Goal: Information Seeking & Learning: Learn about a topic

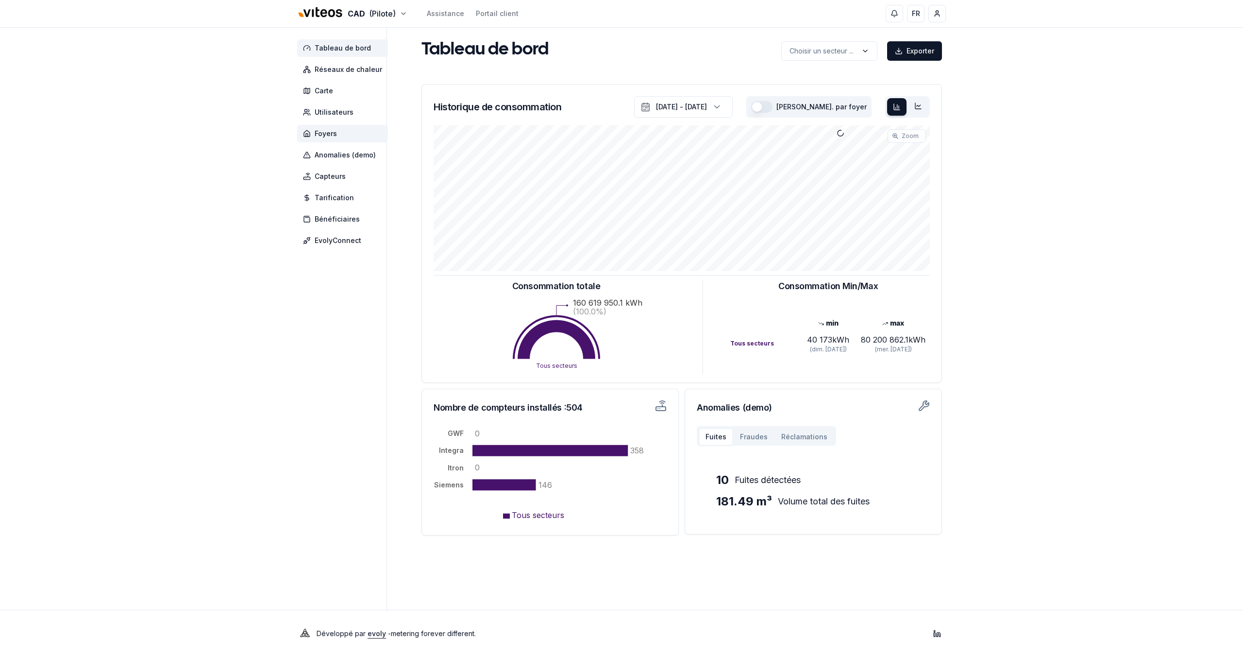
click at [321, 139] on span "Foyers" at bounding box center [342, 133] width 91 height 17
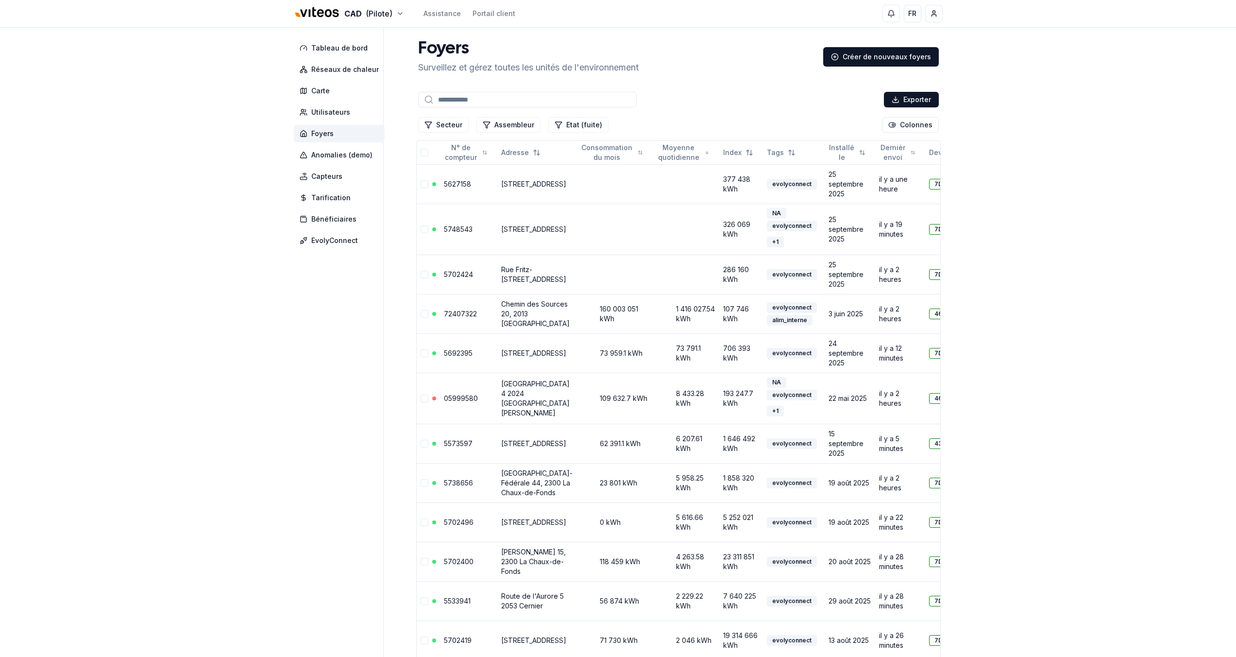
click at [466, 98] on input at bounding box center [527, 100] width 219 height 16
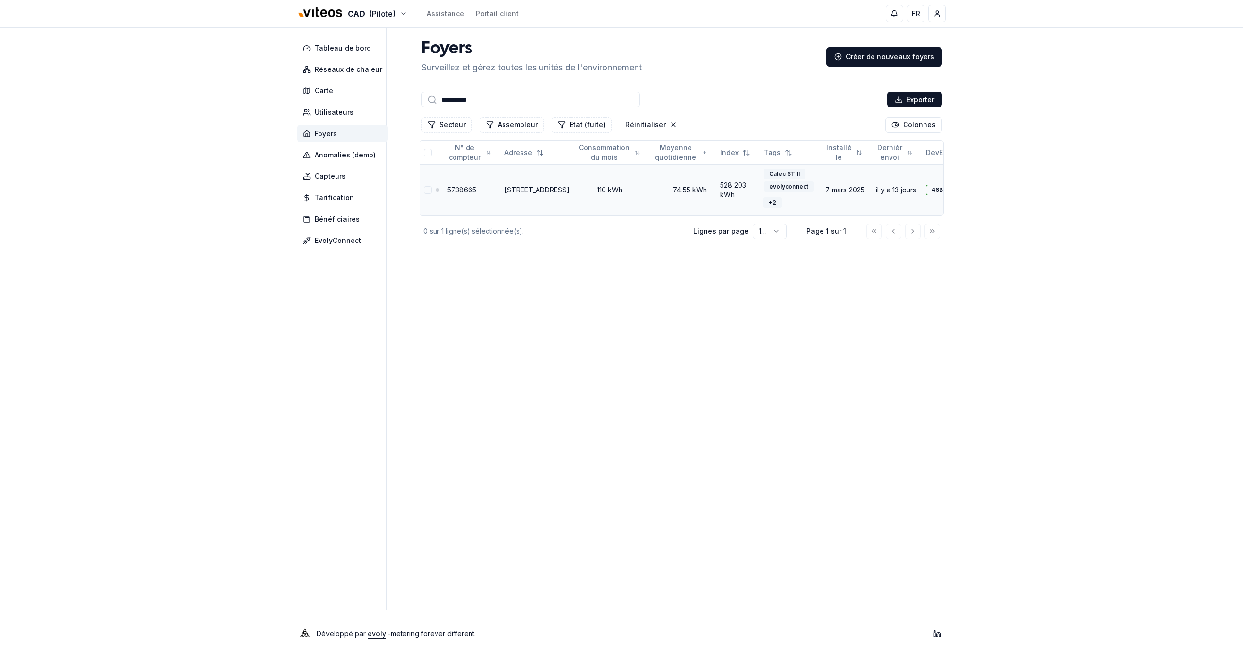
type input "**********"
click at [470, 192] on link "5738665" at bounding box center [461, 190] width 29 height 8
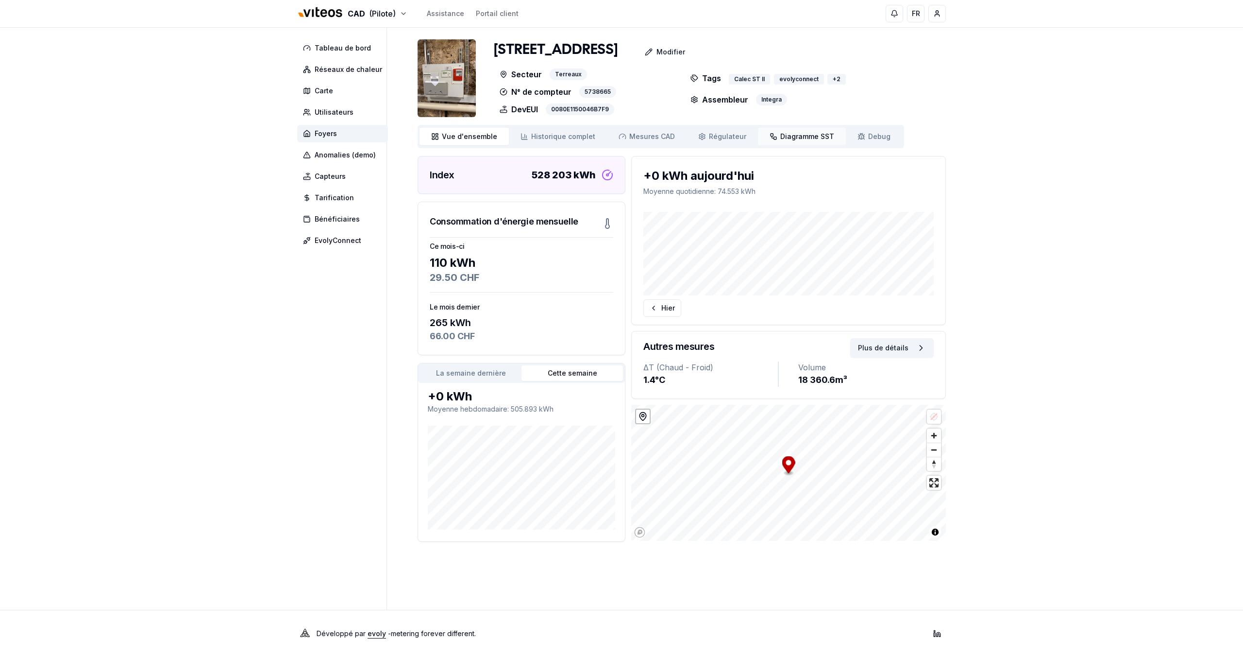
click at [793, 137] on span "Diagramme SST" at bounding box center [808, 137] width 54 height 10
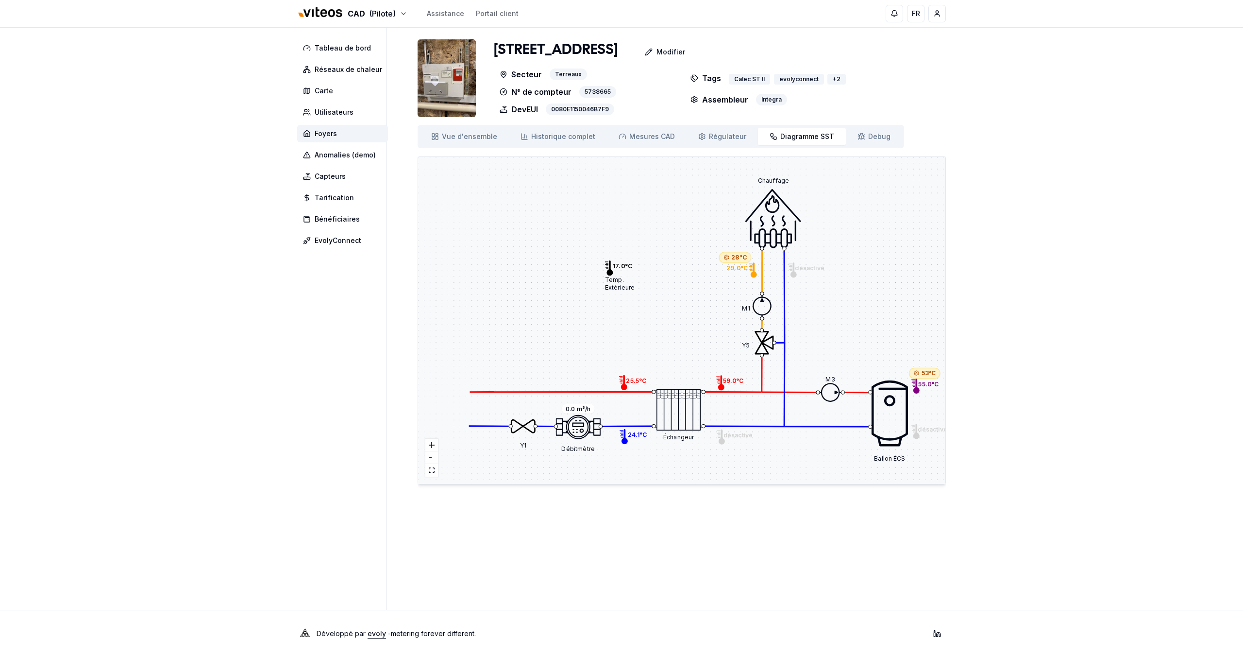
click at [925, 374] on span "53°C" at bounding box center [929, 373] width 15 height 8
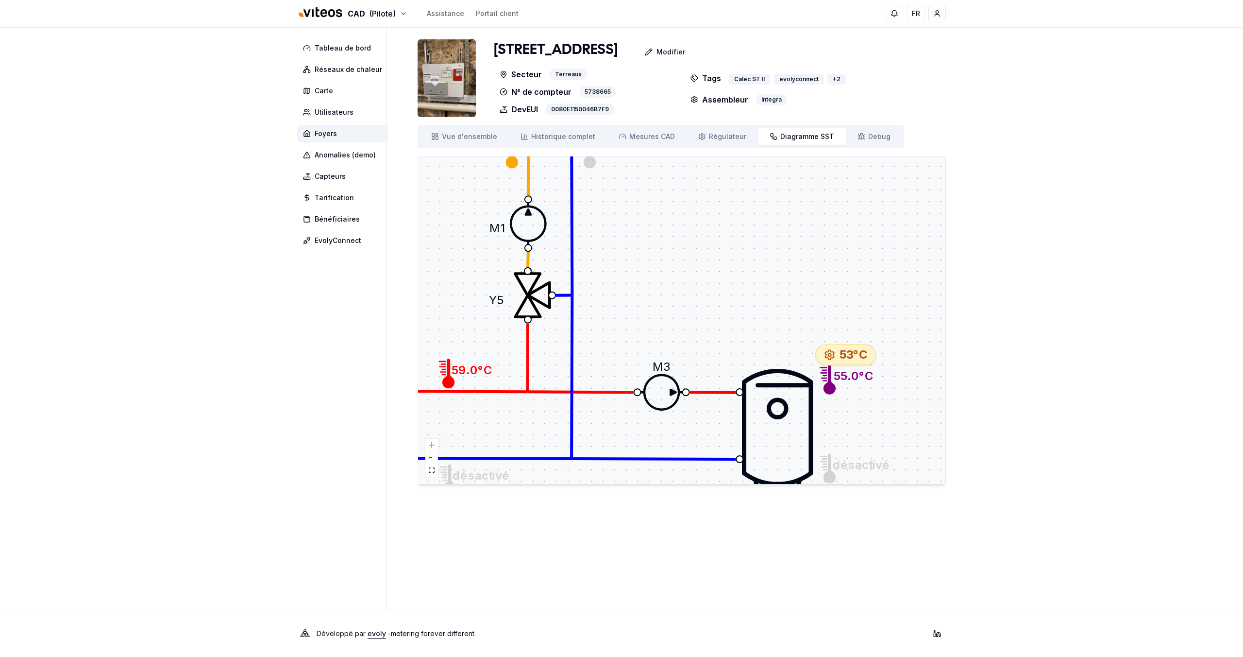
drag, startPoint x: 901, startPoint y: 405, endPoint x: 826, endPoint y: 388, distance: 76.7
click at [826, 388] on icon at bounding box center [828, 380] width 16 height 30
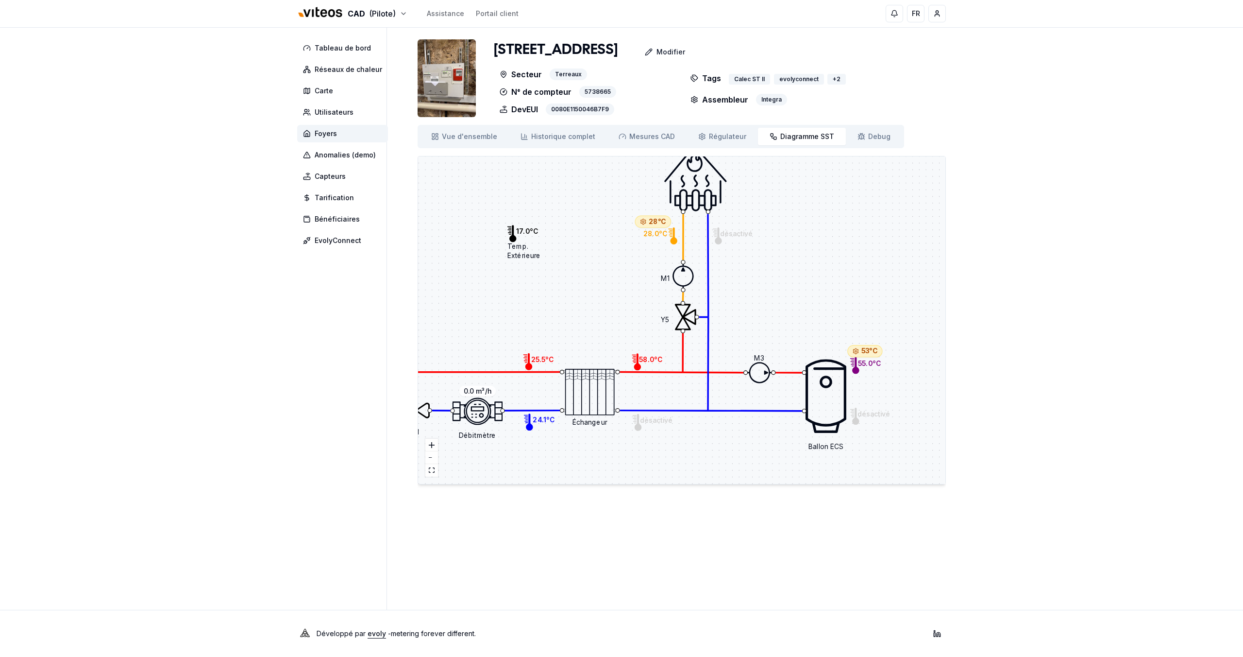
click at [877, 375] on div "Y1 Y5 Échangeur 0.0 m³/h Débitmètre M3 M1 Ballon ECS Chauffage H1 25.5°C C1 24.…" at bounding box center [681, 319] width 527 height 327
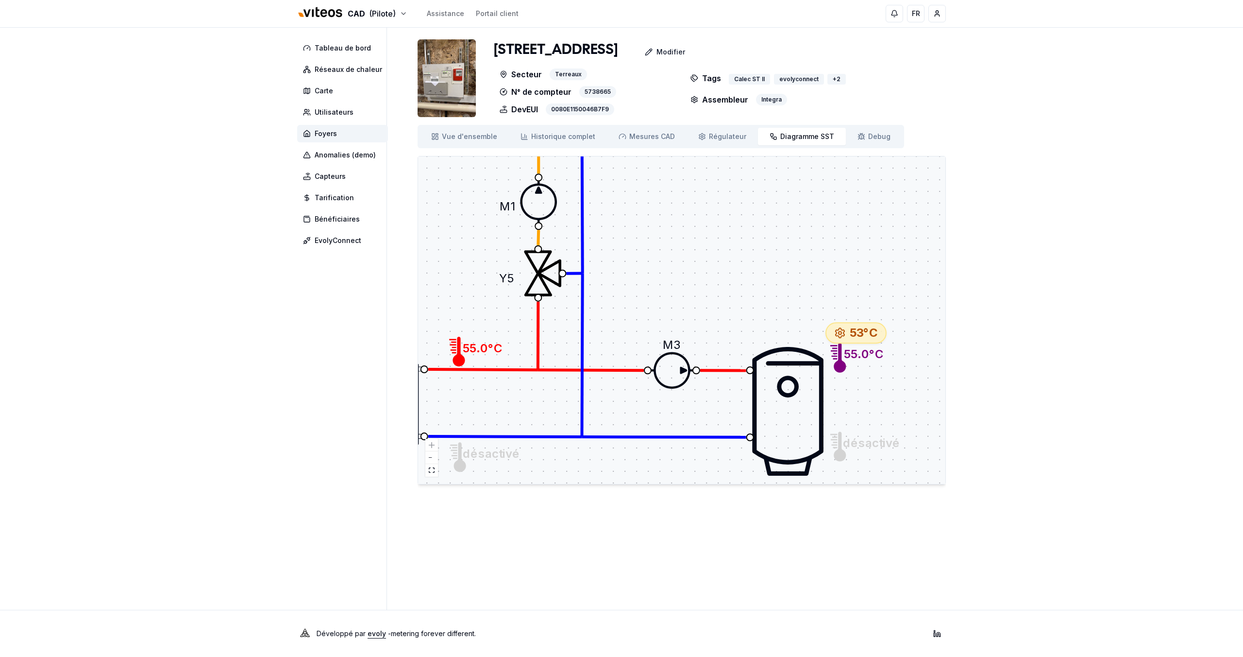
click at [670, 370] on icon at bounding box center [672, 370] width 49 height 49
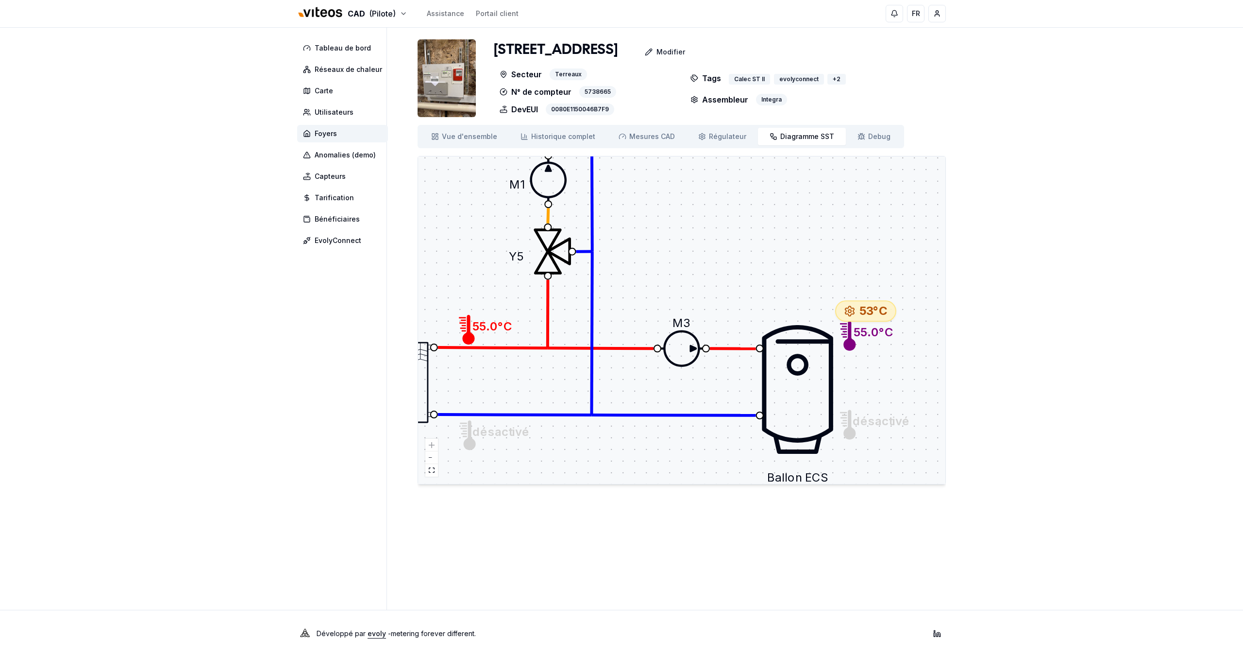
drag, startPoint x: 663, startPoint y: 349, endPoint x: 673, endPoint y: 327, distance: 23.9
click at [673, 327] on span "M3" at bounding box center [682, 322] width 18 height 15
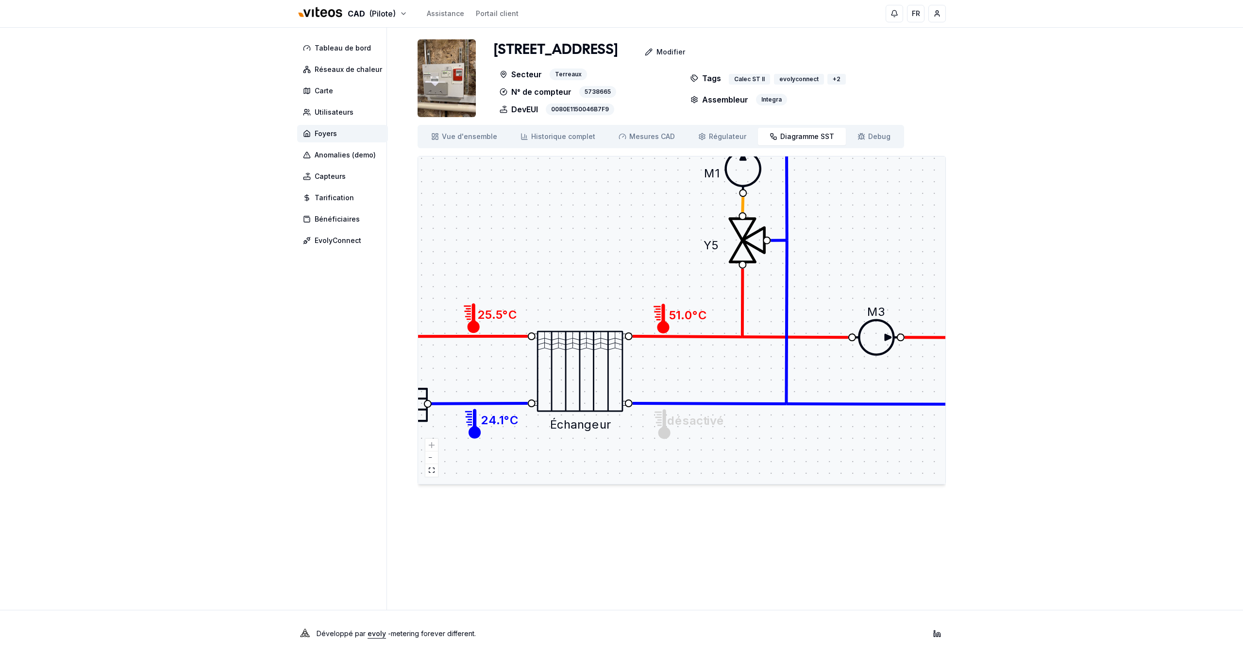
drag, startPoint x: 728, startPoint y: 302, endPoint x: 963, endPoint y: 285, distance: 235.7
click at [963, 285] on div "CAD (Pilote) Assistance Portail client FR [PERSON_NAME] de bord Réseaux de chal…" at bounding box center [621, 328] width 1243 height 657
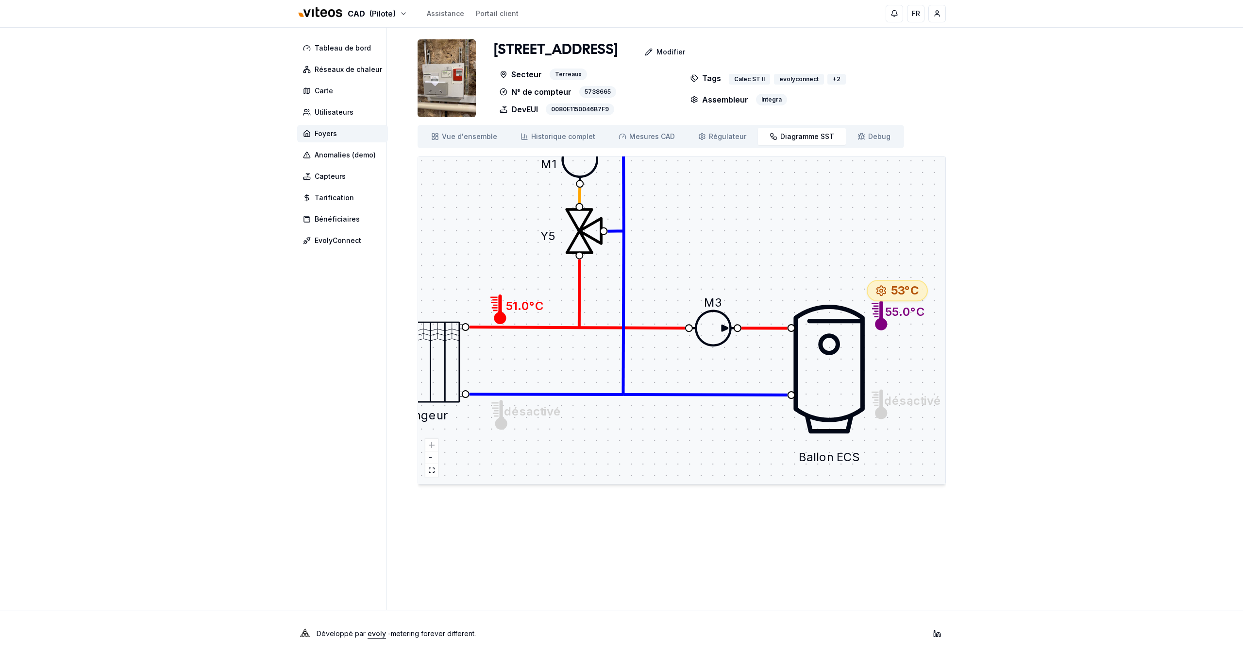
drag, startPoint x: 812, startPoint y: 338, endPoint x: 608, endPoint y: 335, distance: 203.5
click at [608, 335] on div "Y1 Y5 Échangeur 0.0 m³/h Débitmètre M3 M1 Ballon ECS Chauffage H1 25.5°C C1 24.…" at bounding box center [681, 319] width 527 height 327
click at [724, 135] on span "Régulateur" at bounding box center [727, 137] width 37 height 10
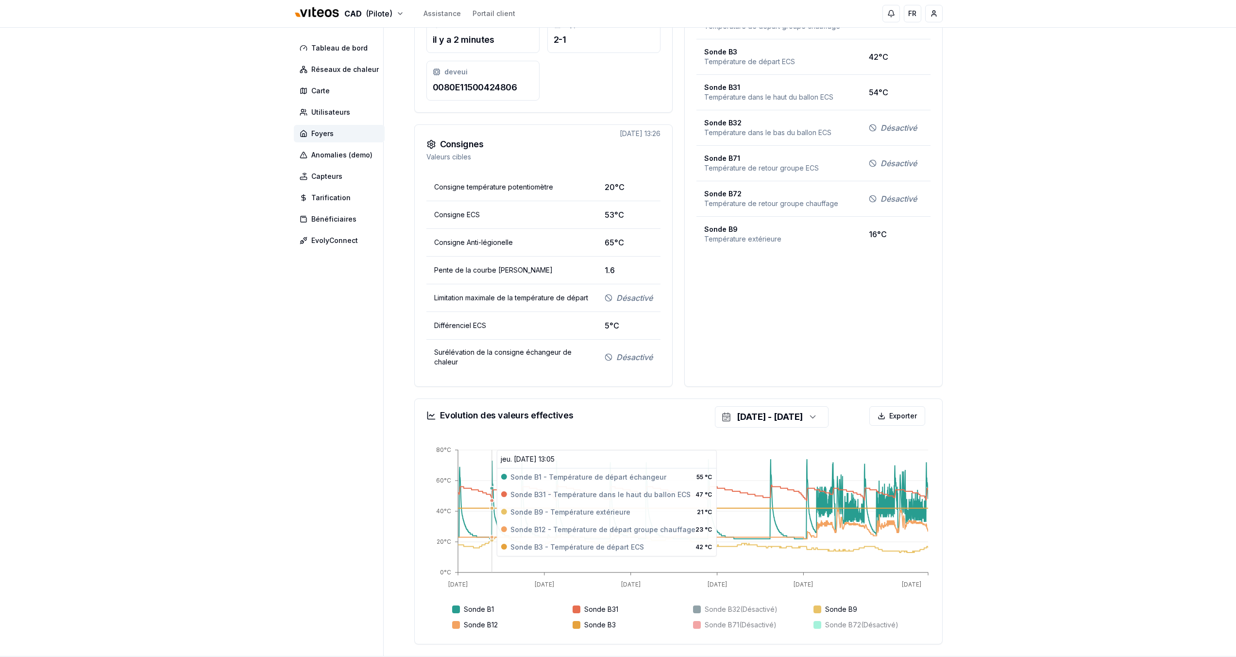
scroll to position [243, 0]
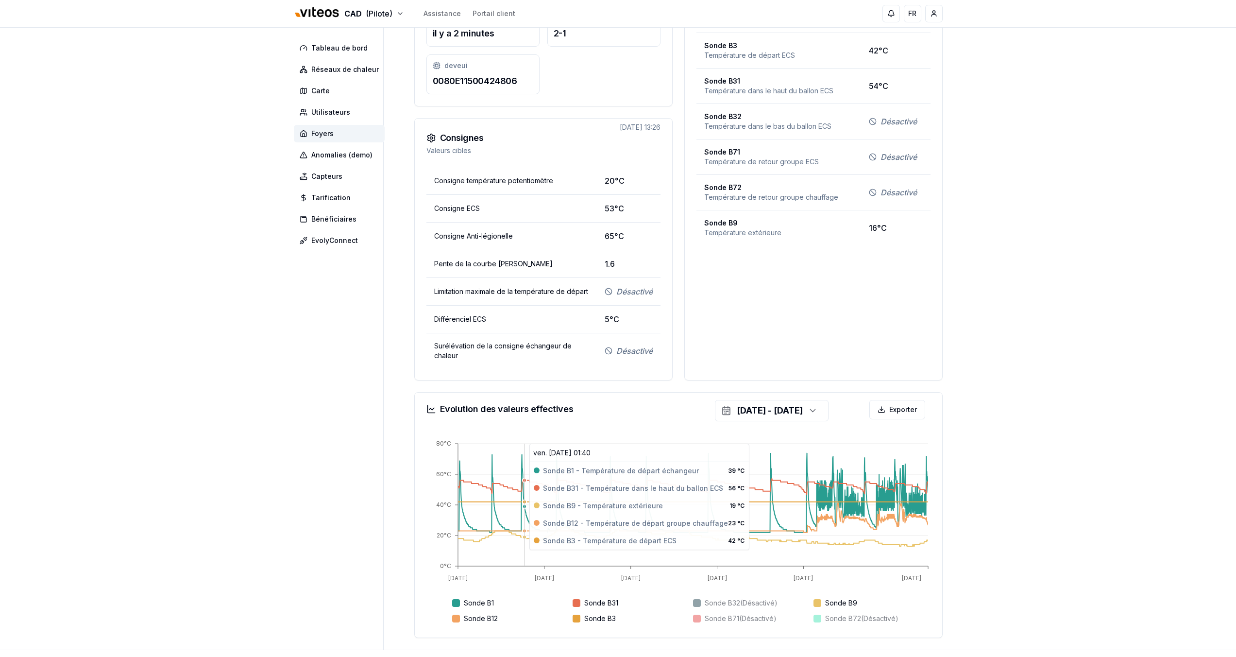
drag, startPoint x: 475, startPoint y: 498, endPoint x: 524, endPoint y: 506, distance: 49.7
click at [524, 506] on icon at bounding box center [693, 521] width 470 height 87
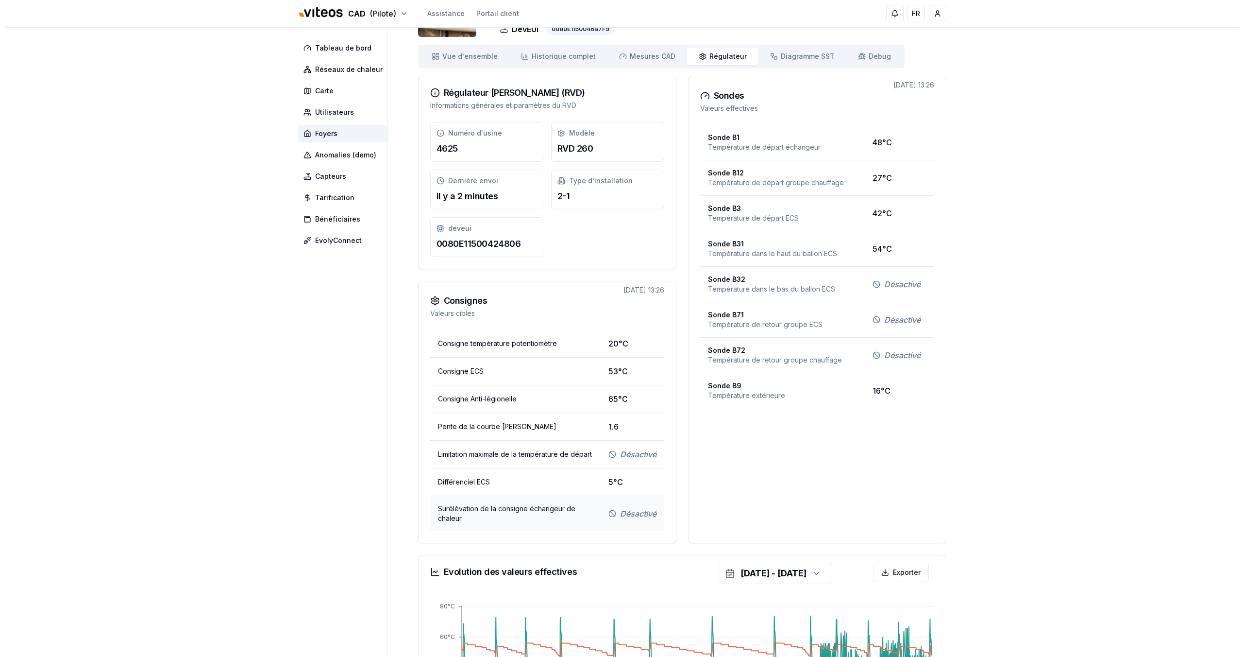
scroll to position [290, 0]
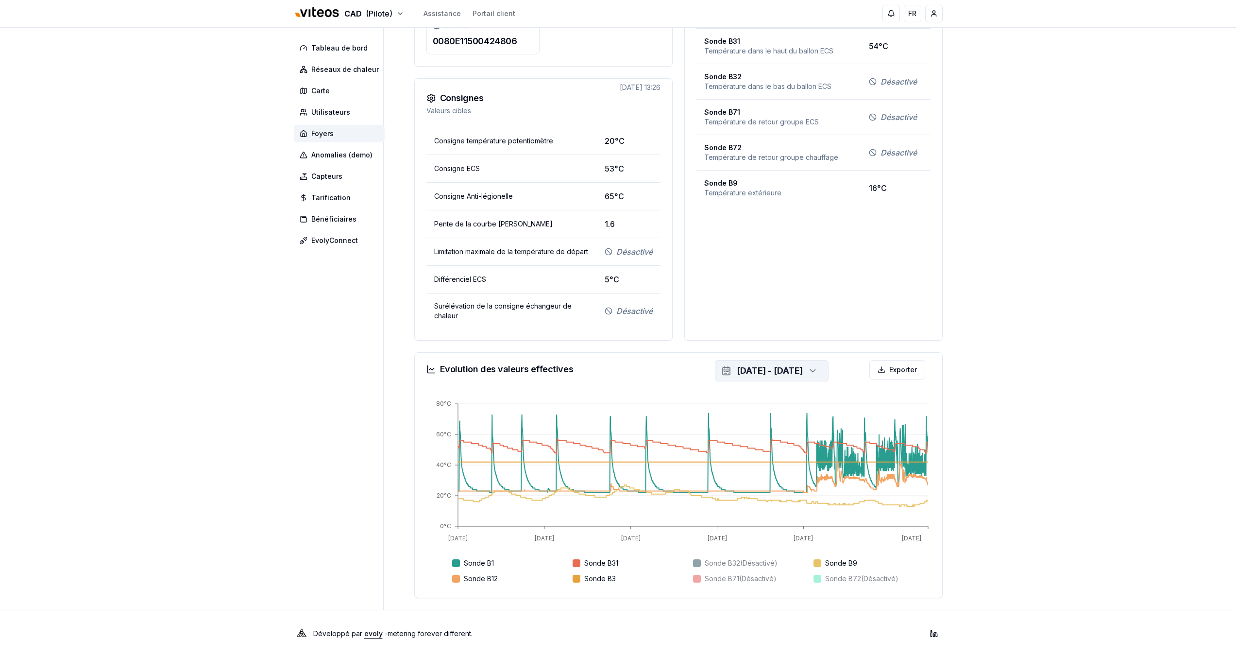
click at [789, 375] on div "[DATE] - [DATE]" at bounding box center [770, 371] width 66 height 14
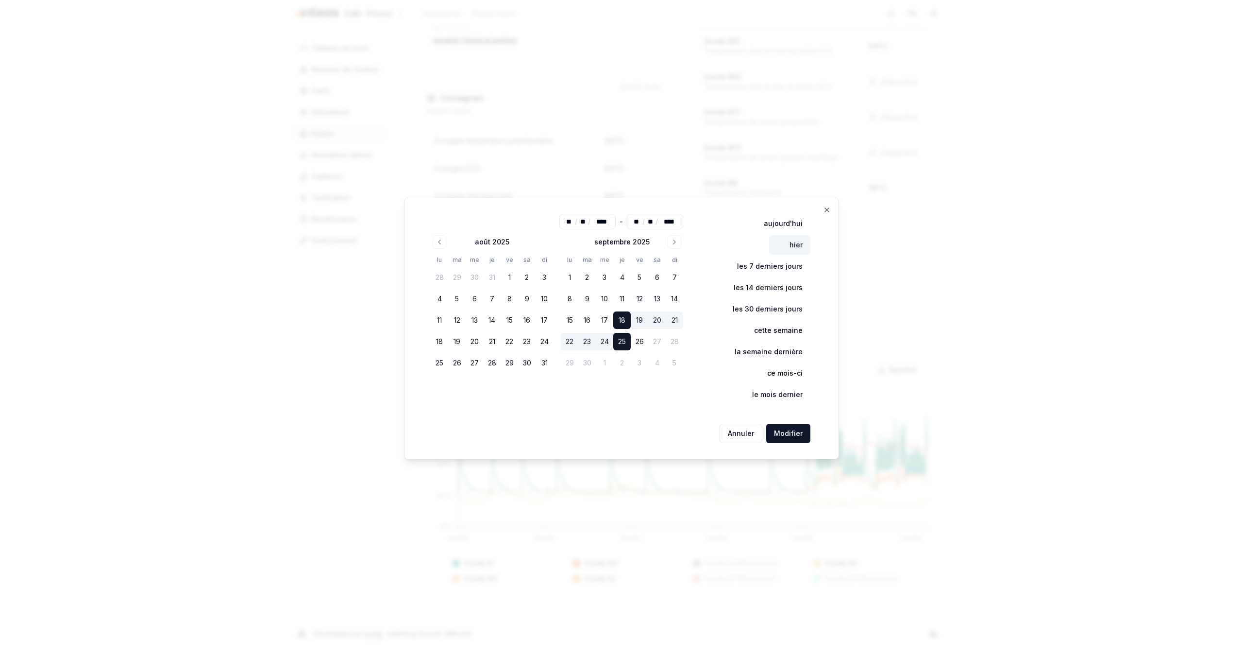
click at [798, 244] on button "hier" at bounding box center [789, 244] width 41 height 19
type input "**"
click at [795, 427] on button "Modifier" at bounding box center [788, 433] width 44 height 19
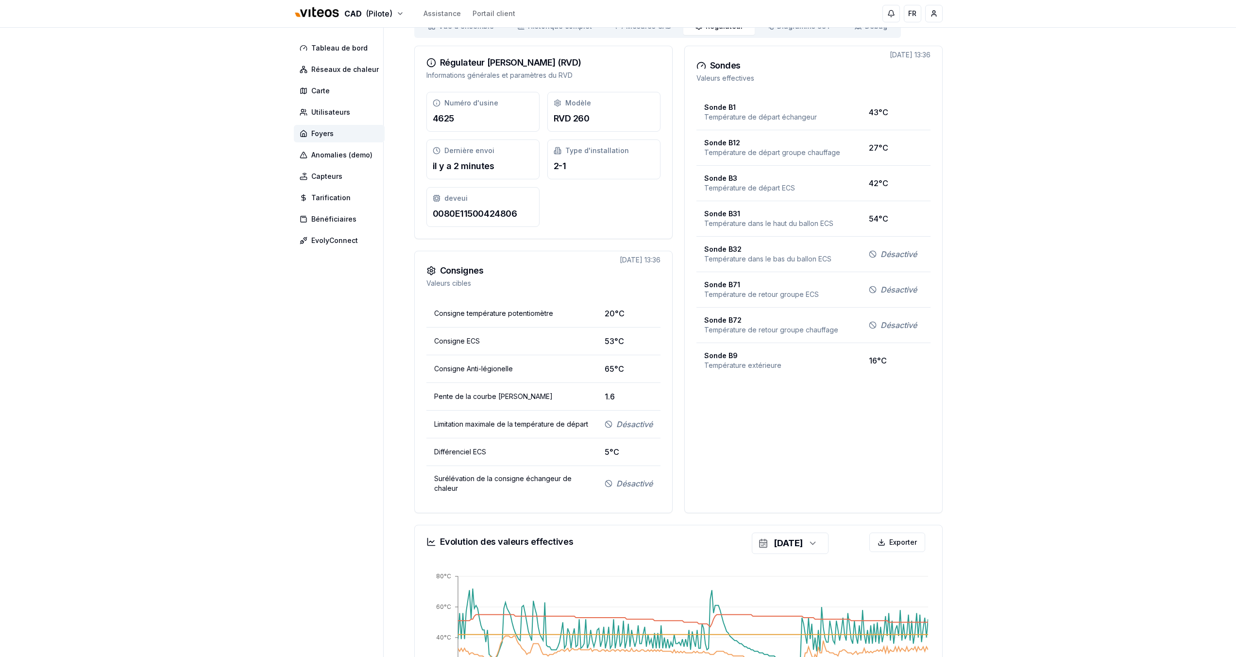
scroll to position [123, 0]
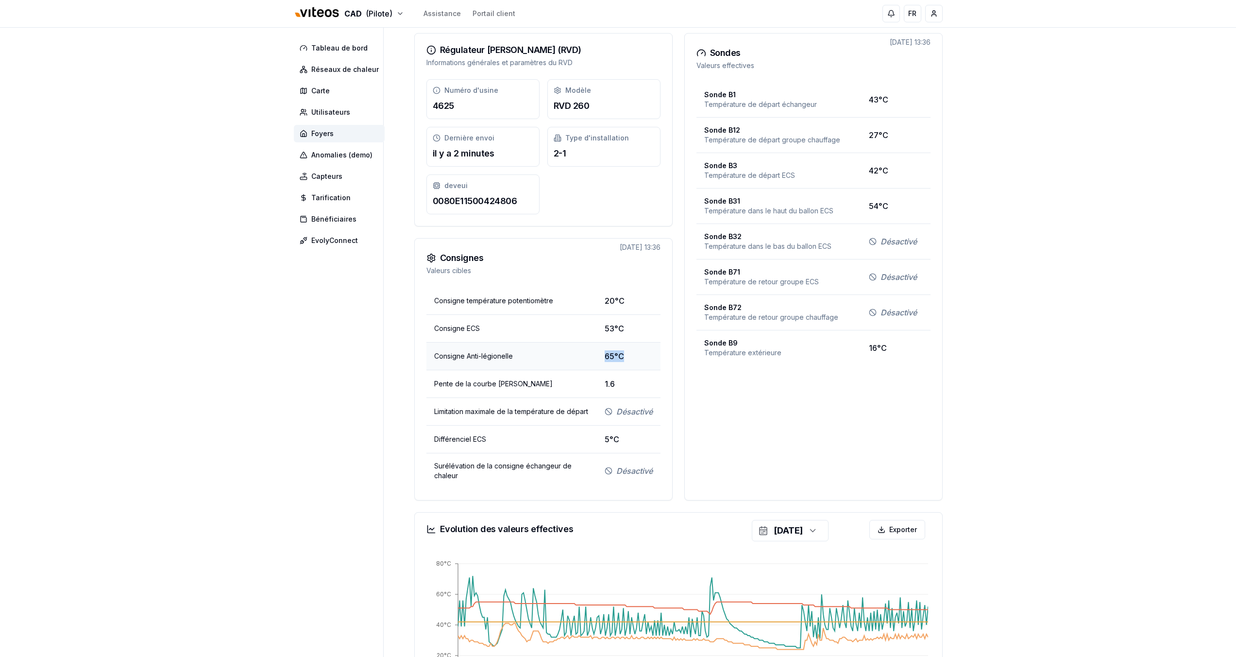
drag, startPoint x: 623, startPoint y: 358, endPoint x: 570, endPoint y: 359, distance: 53.0
click at [570, 359] on tr "Consigne Anti-légionelle 65°C" at bounding box center [543, 356] width 234 height 28
click at [591, 359] on td "Consigne Anti-légionelle" at bounding box center [511, 356] width 170 height 28
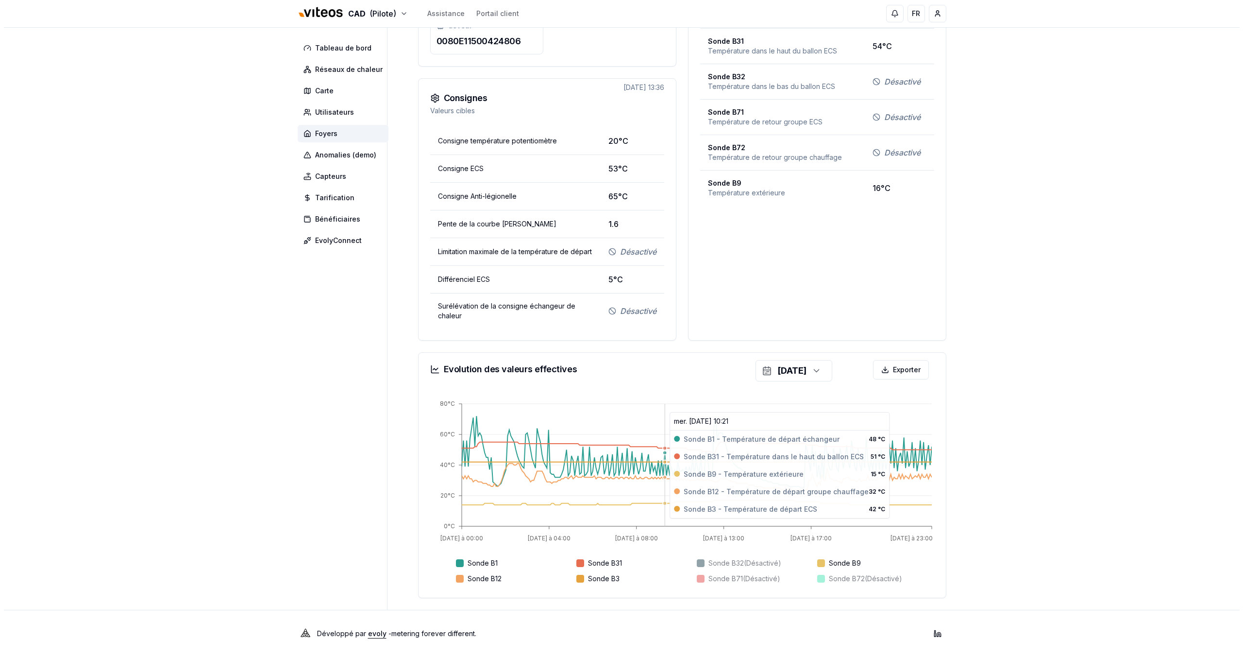
scroll to position [290, 0]
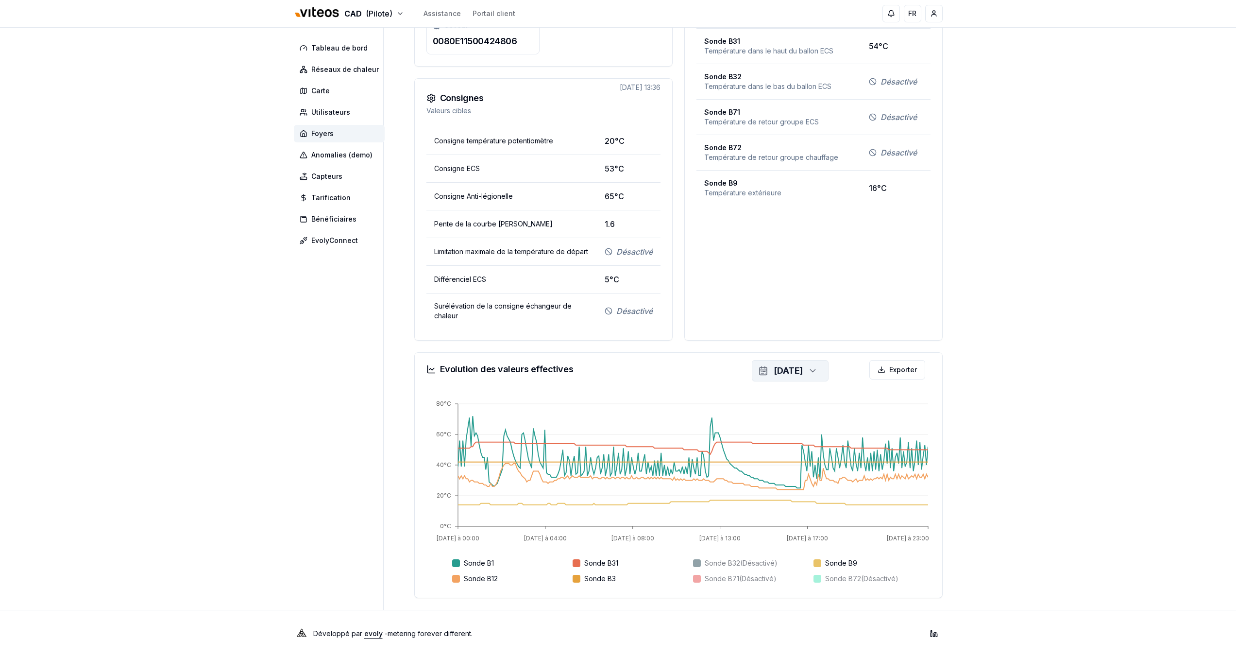
click at [791, 370] on div "[DATE]" at bounding box center [788, 371] width 29 height 14
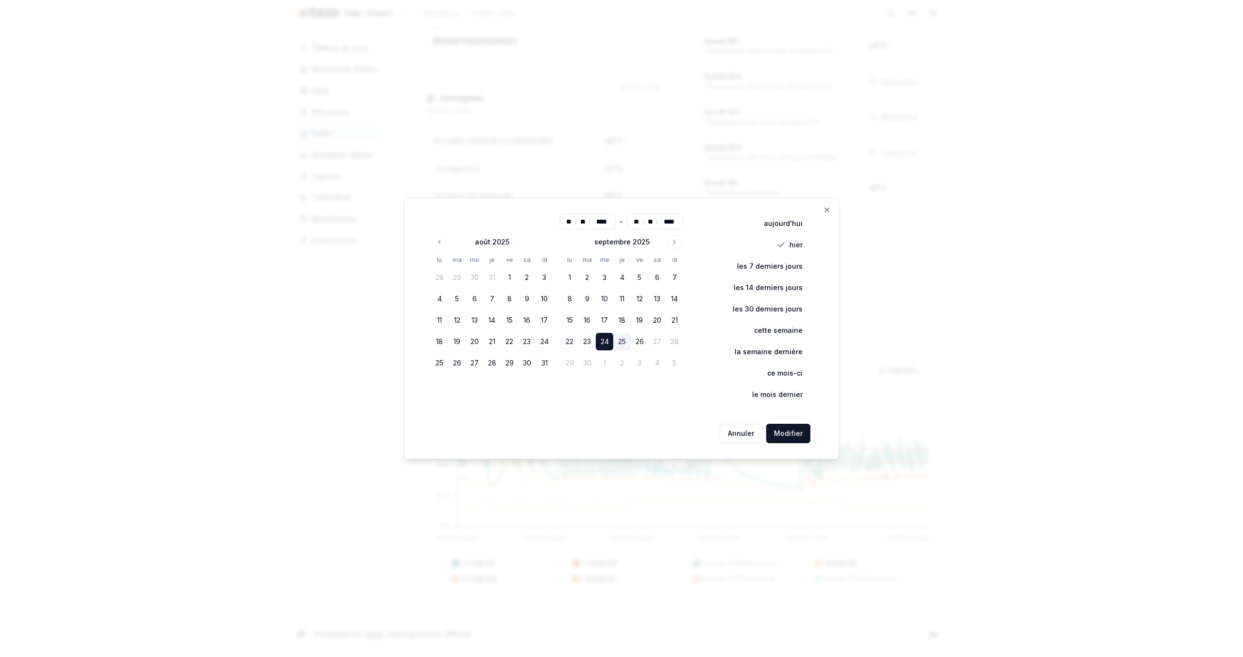
click at [779, 270] on button "les 7 derniers jours" at bounding box center [764, 265] width 94 height 19
type input "**"
click at [791, 436] on button "Modifier" at bounding box center [788, 433] width 44 height 19
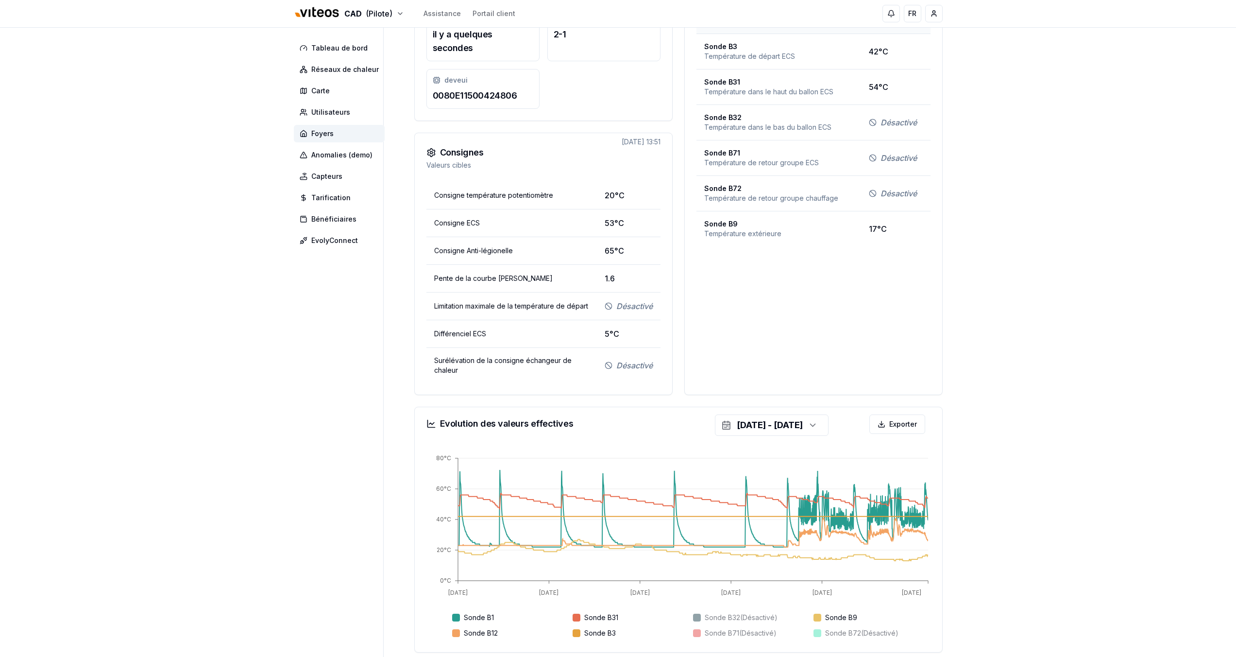
scroll to position [0, 0]
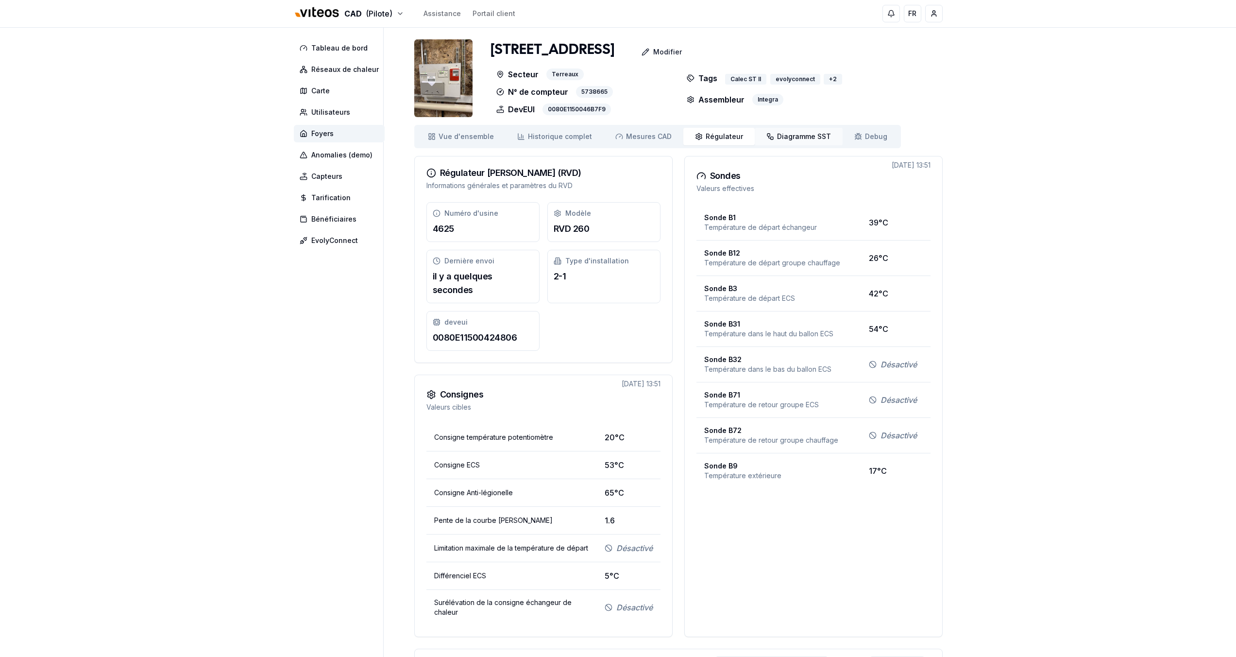
click at [777, 136] on span "Diagramme SST" at bounding box center [804, 137] width 54 height 10
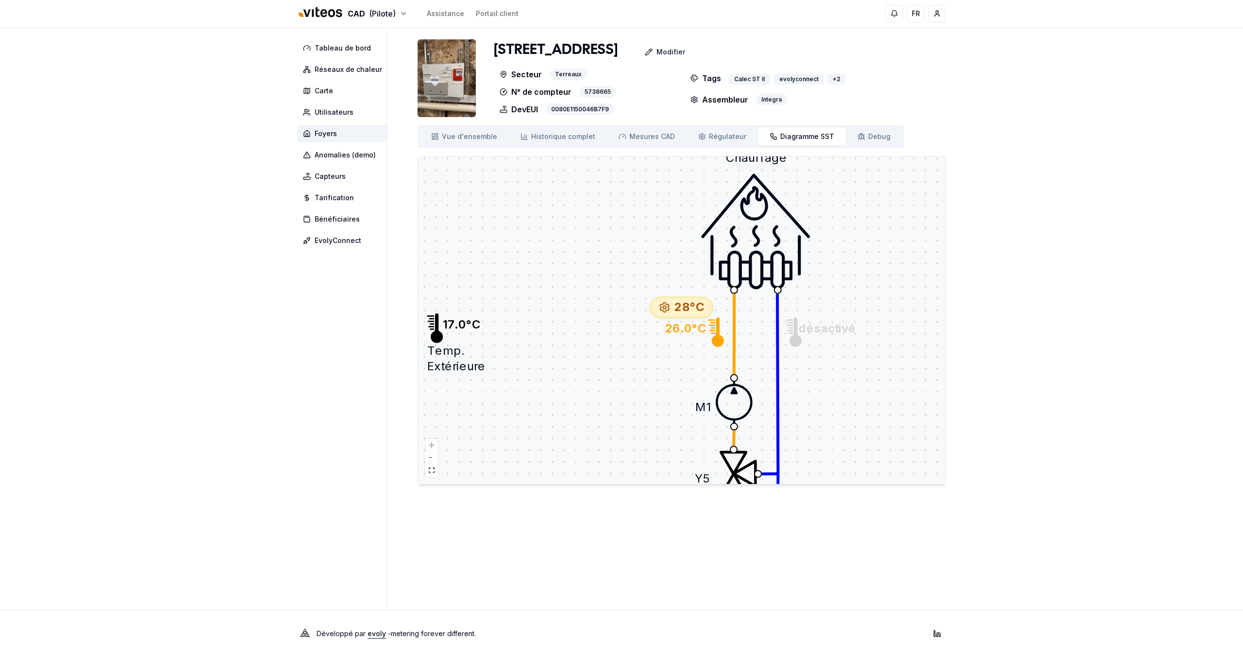
drag, startPoint x: 877, startPoint y: 216, endPoint x: 829, endPoint y: 298, distance: 94.5
click at [829, 298] on div "Y1 Y5 Échangeur 0.0 m³/h Débitmètre M3 M1 Ballon ECS Chauffage H1 25.5°C C1 24.…" at bounding box center [681, 319] width 527 height 327
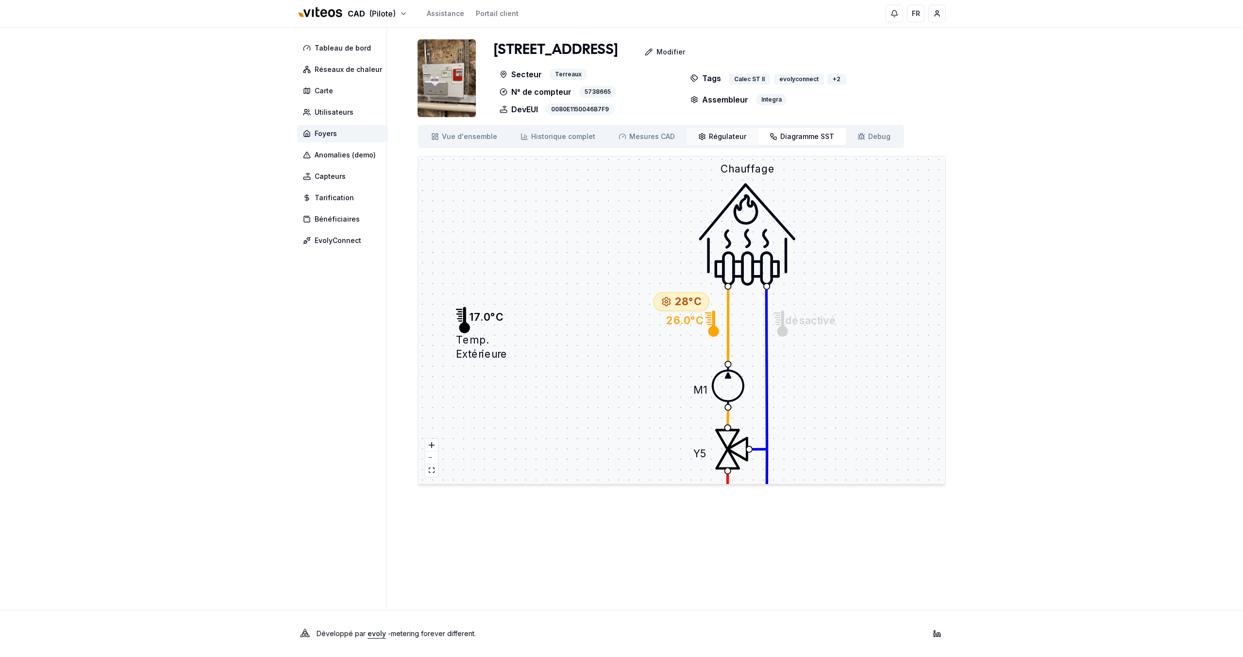
click at [723, 140] on span "Régulateur" at bounding box center [727, 137] width 37 height 10
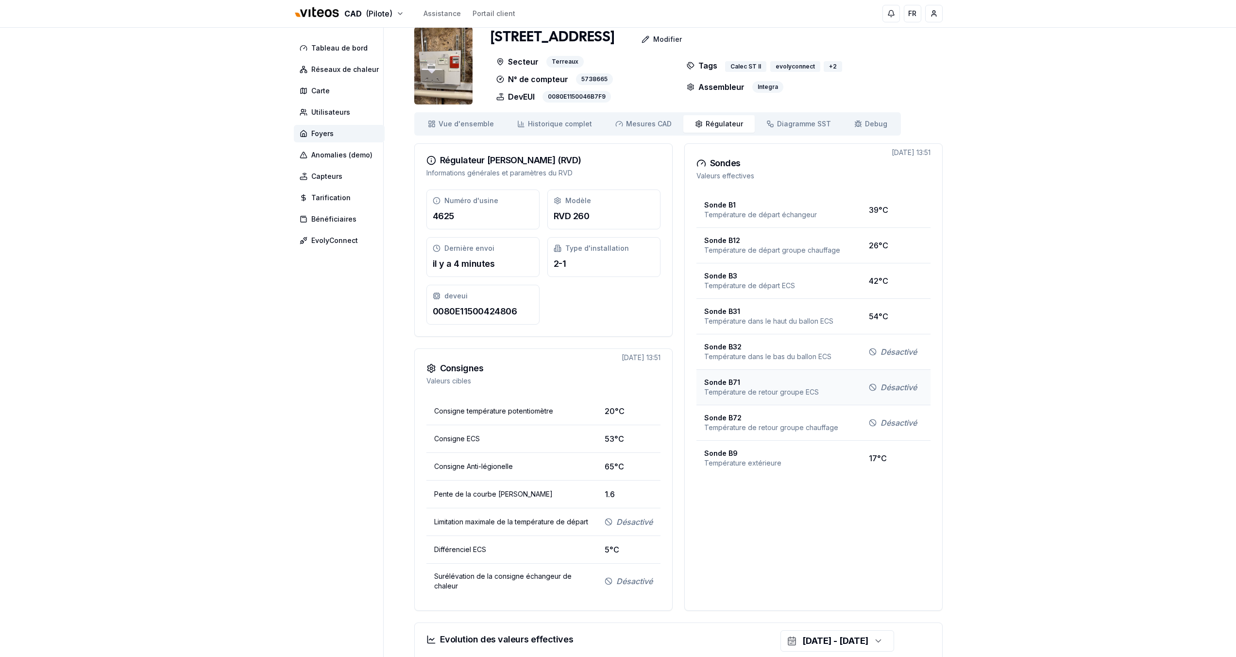
scroll to position [83, 0]
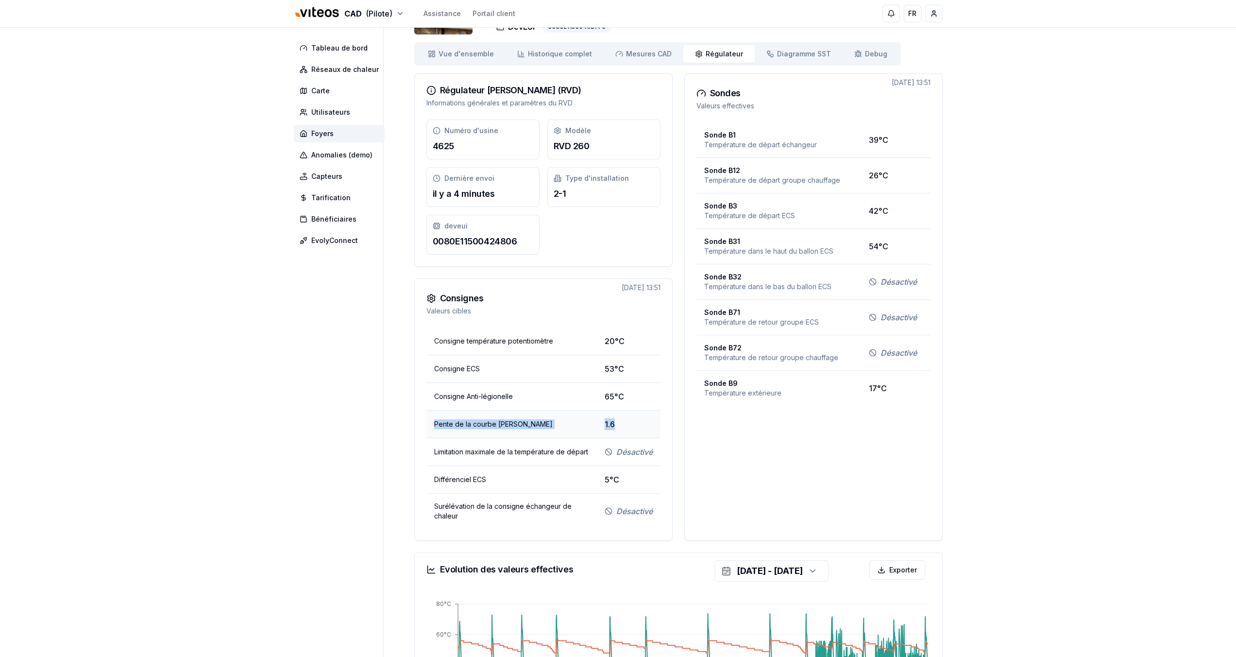
drag, startPoint x: 431, startPoint y: 424, endPoint x: 626, endPoint y: 431, distance: 194.4
click at [626, 431] on tr "Pente de la courbe [PERSON_NAME] 1.6" at bounding box center [543, 424] width 234 height 28
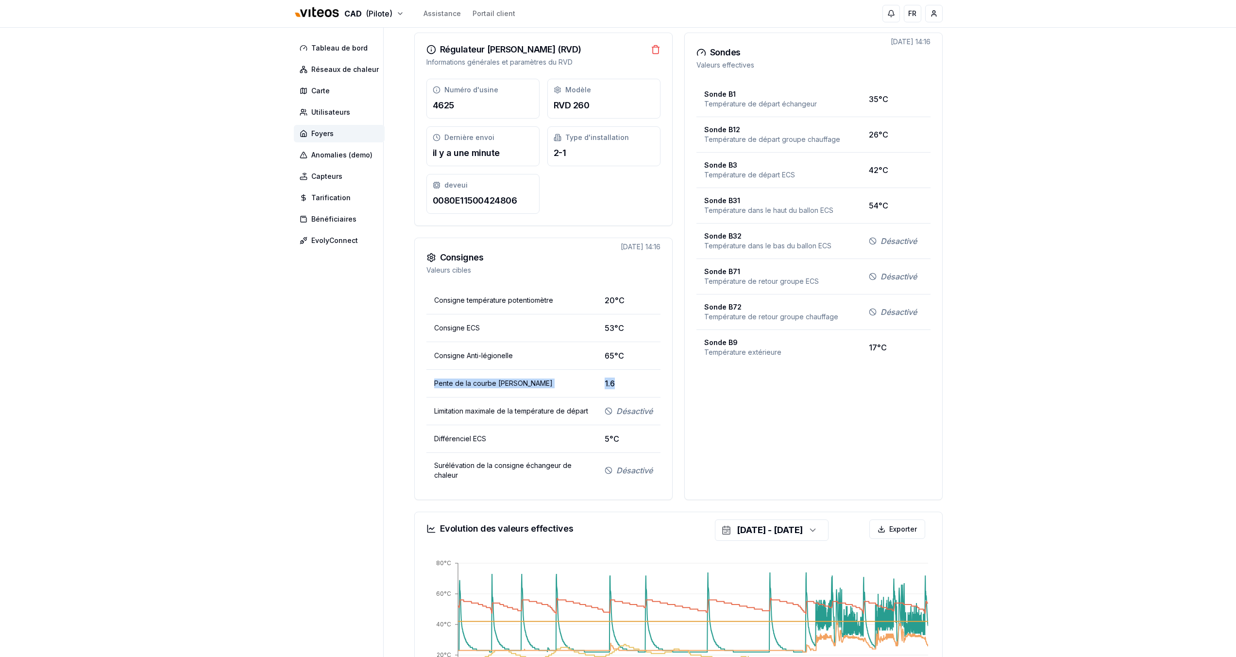
scroll to position [0, 0]
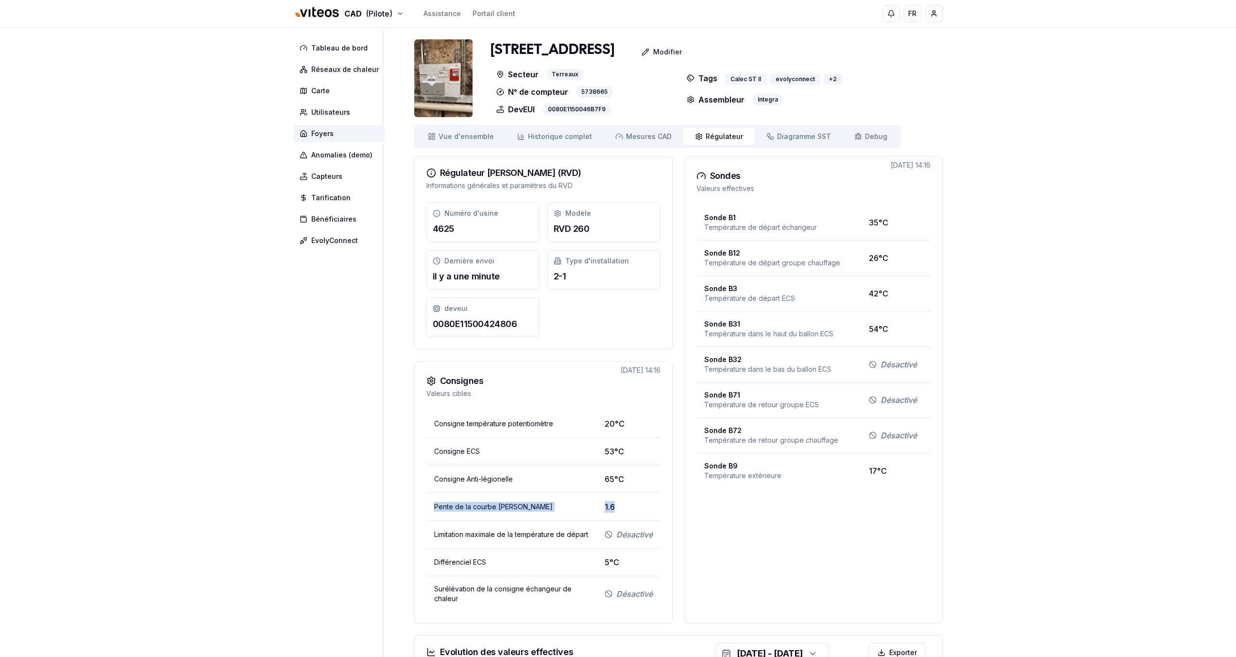
click at [649, 136] on span "Mesures CAD" at bounding box center [649, 137] width 46 height 10
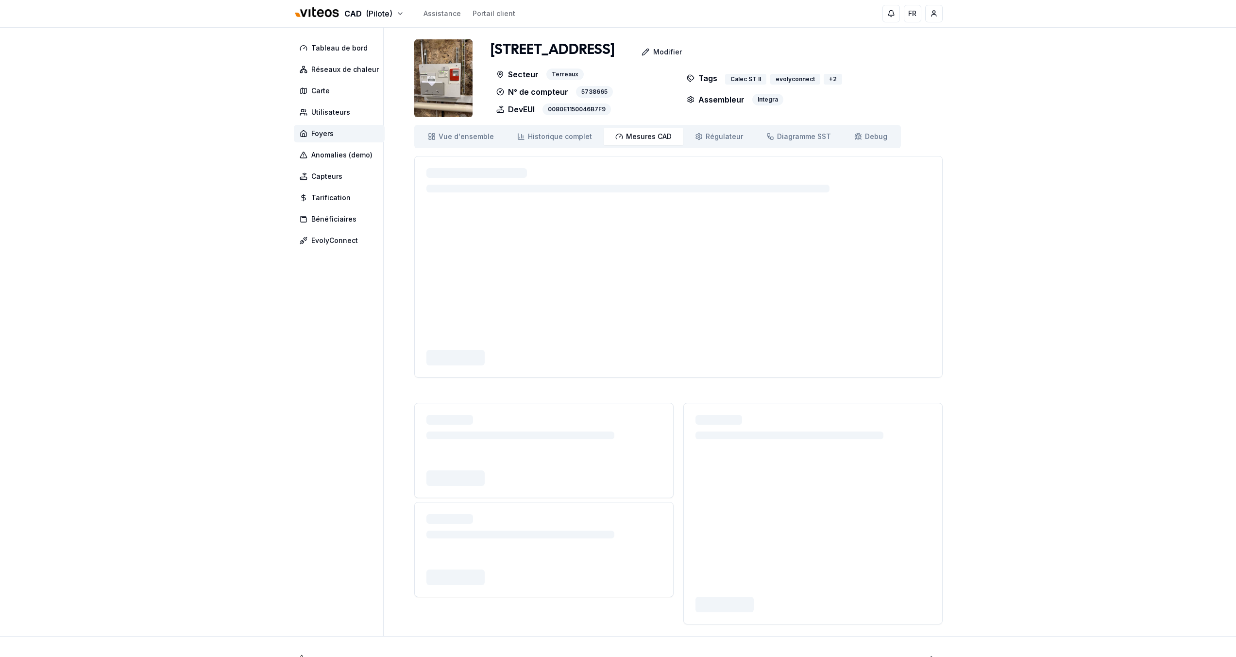
click at [661, 137] on span "Mesures CAD" at bounding box center [649, 137] width 46 height 10
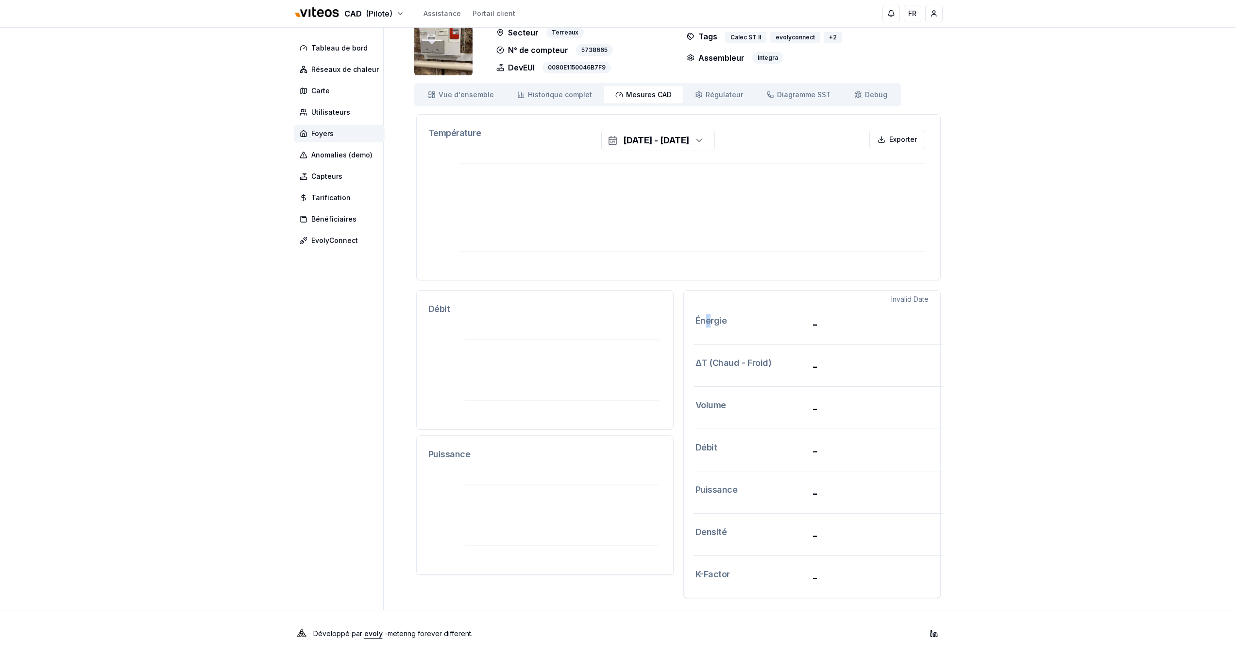
drag, startPoint x: 708, startPoint y: 322, endPoint x: 730, endPoint y: 343, distance: 30.9
click at [712, 322] on h3 "Énergie" at bounding box center [754, 323] width 117 height 18
drag, startPoint x: 714, startPoint y: 366, endPoint x: 738, endPoint y: 367, distance: 23.4
click at [727, 366] on h3 "ΔT (Chaud - Froid)" at bounding box center [754, 365] width 117 height 18
drag, startPoint x: 705, startPoint y: 411, endPoint x: 739, endPoint y: 411, distance: 34.5
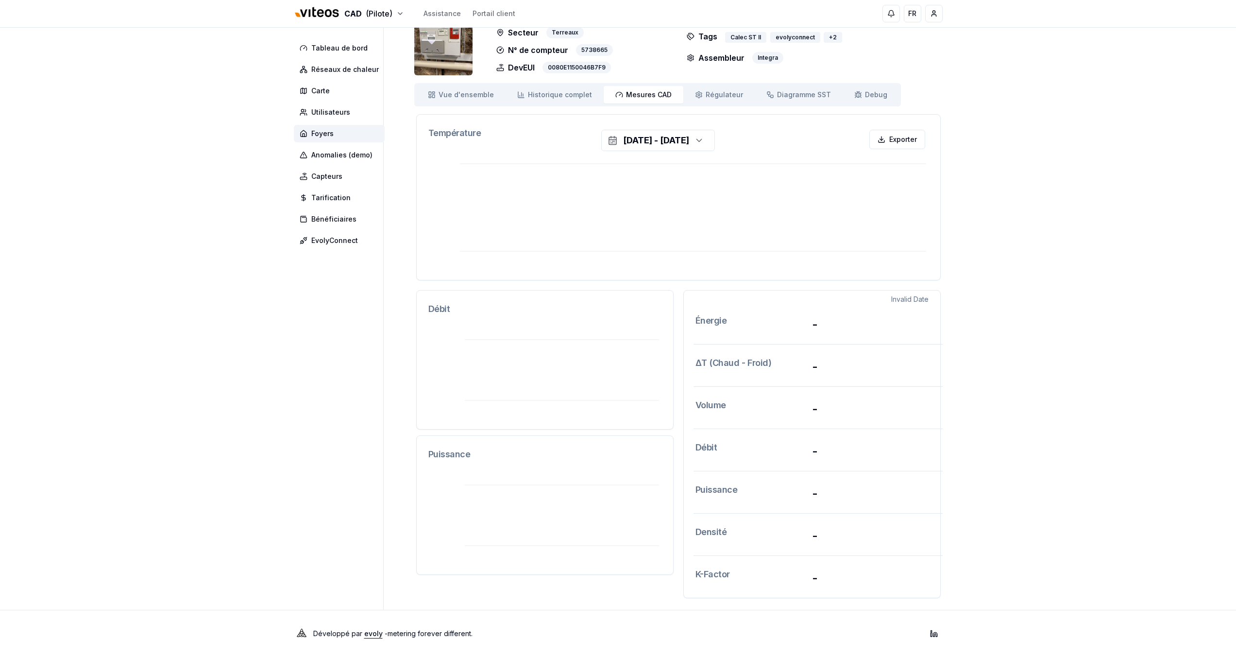
click at [714, 411] on h3 "Volume" at bounding box center [754, 407] width 117 height 18
drag, startPoint x: 712, startPoint y: 450, endPoint x: 746, endPoint y: 457, distance: 35.1
click at [732, 450] on h3 "Débit" at bounding box center [754, 450] width 117 height 18
drag, startPoint x: 707, startPoint y: 494, endPoint x: 721, endPoint y: 505, distance: 18.4
click at [721, 493] on h3 "Puissance" at bounding box center [754, 492] width 117 height 18
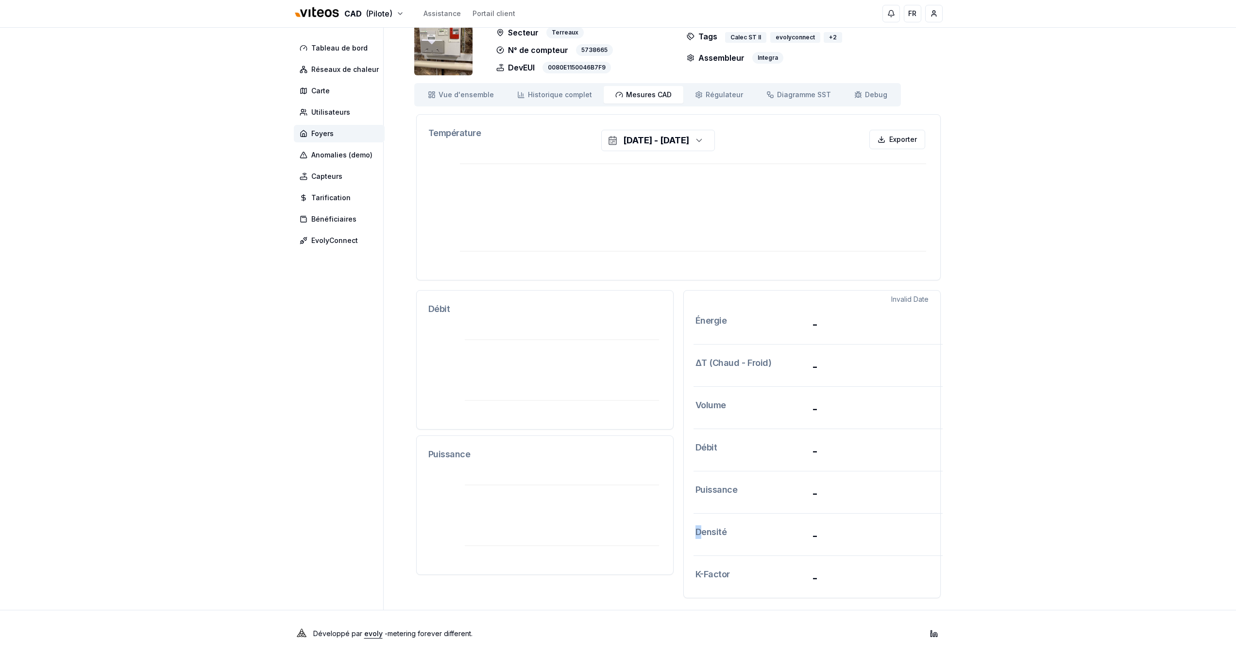
click at [717, 531] on div "Densité -" at bounding box center [812, 534] width 256 height 42
drag, startPoint x: 741, startPoint y: 563, endPoint x: 708, endPoint y: 544, distance: 38.5
click at [708, 544] on div "Invalid Date Énergie - ΔT (Chaud - Froid) - Volume - Débit - Puissance - Densit…" at bounding box center [811, 444] width 257 height 308
click at [719, 571] on h3 "K-Factor" at bounding box center [754, 576] width 117 height 18
click at [702, 484] on h3 "Puissance" at bounding box center [754, 492] width 117 height 18
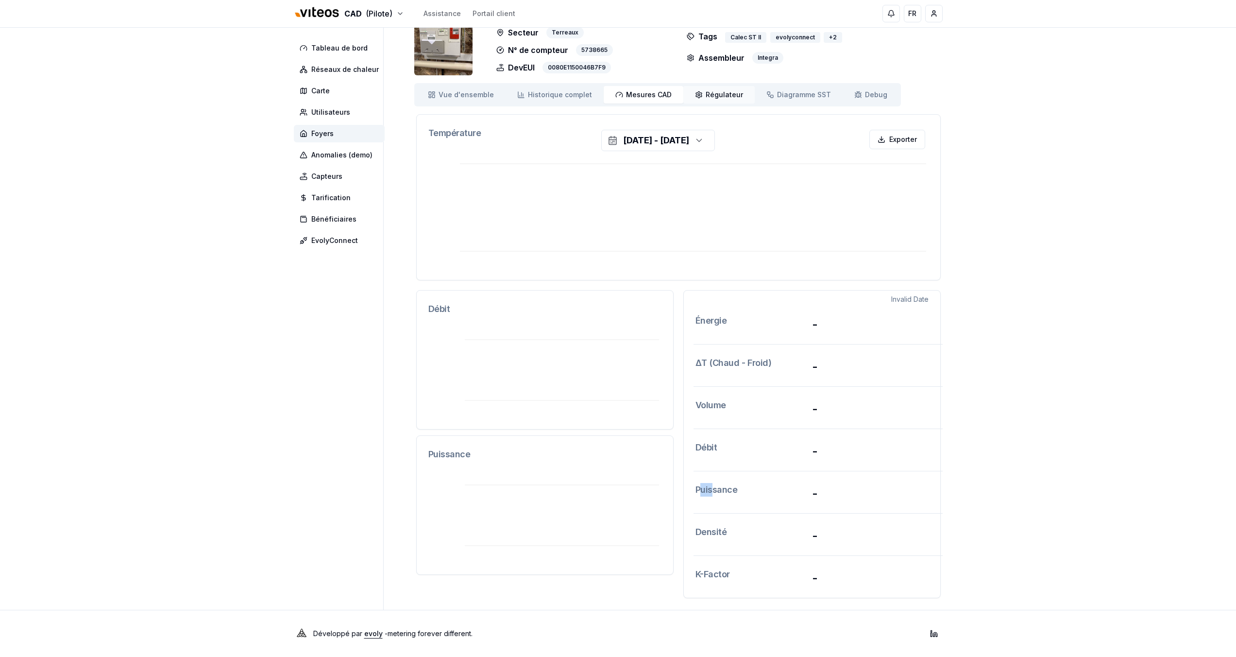
click at [722, 94] on span "Régulateur" at bounding box center [724, 95] width 37 height 10
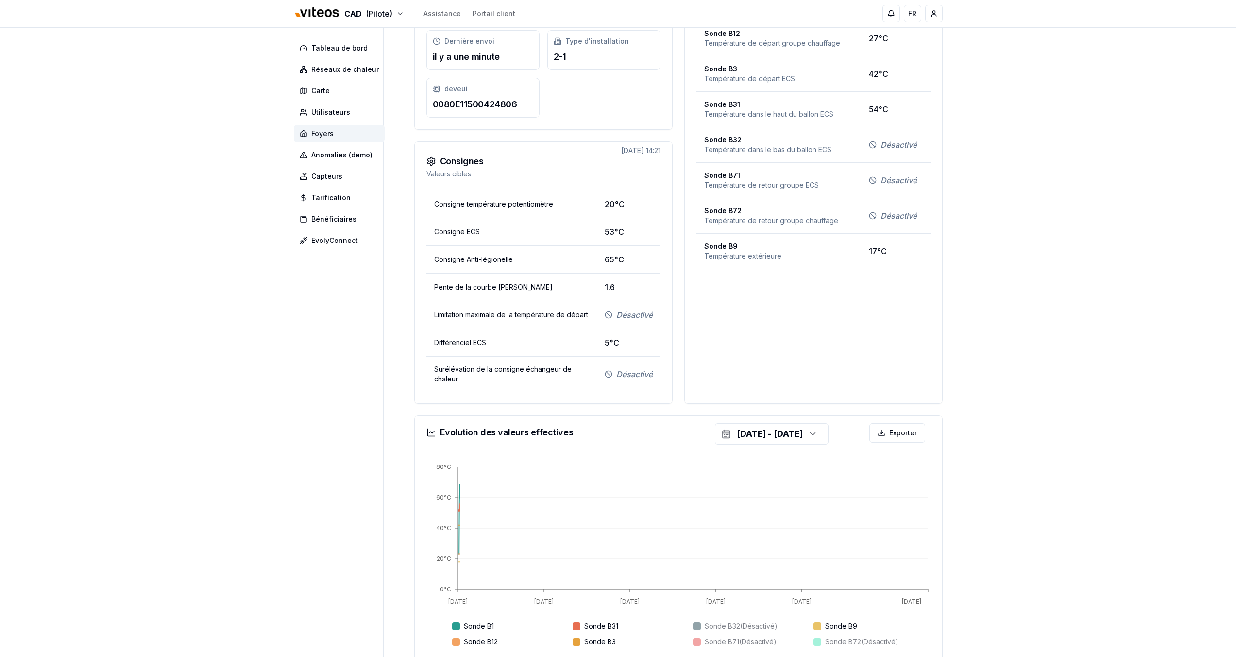
scroll to position [290, 0]
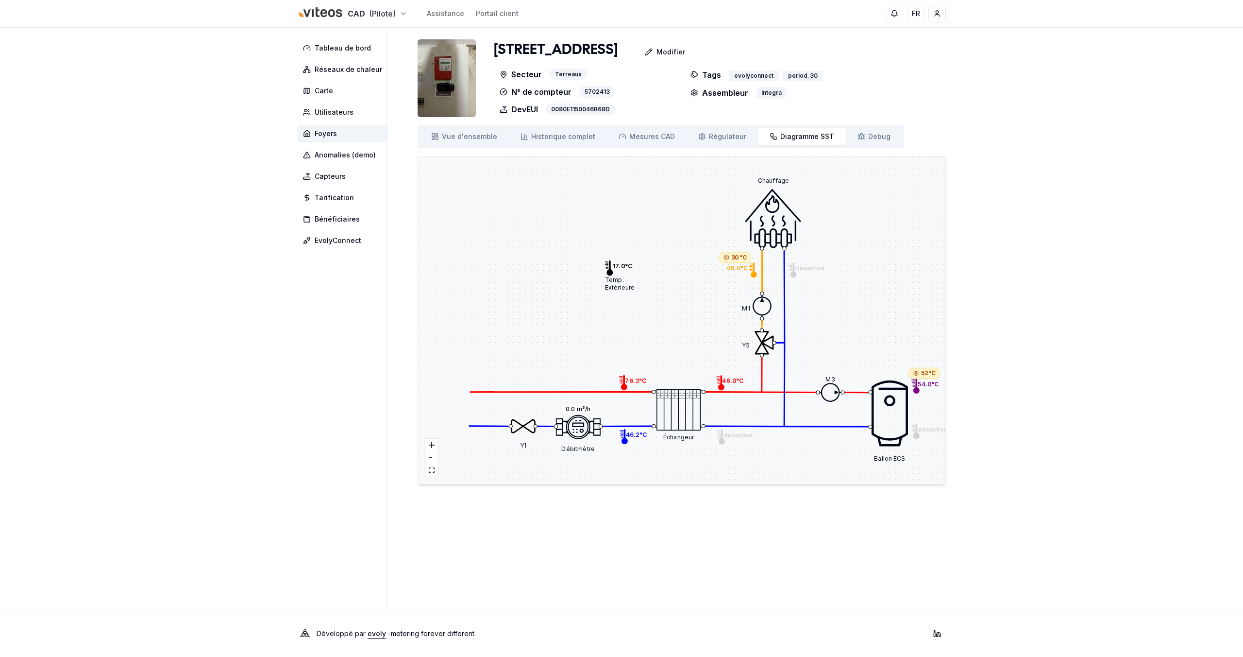
click at [338, 7] on html "CAD (Pilote) Assistance Portail client FR Yahya Tableau de bord Réseaux de chal…" at bounding box center [621, 328] width 1243 height 657
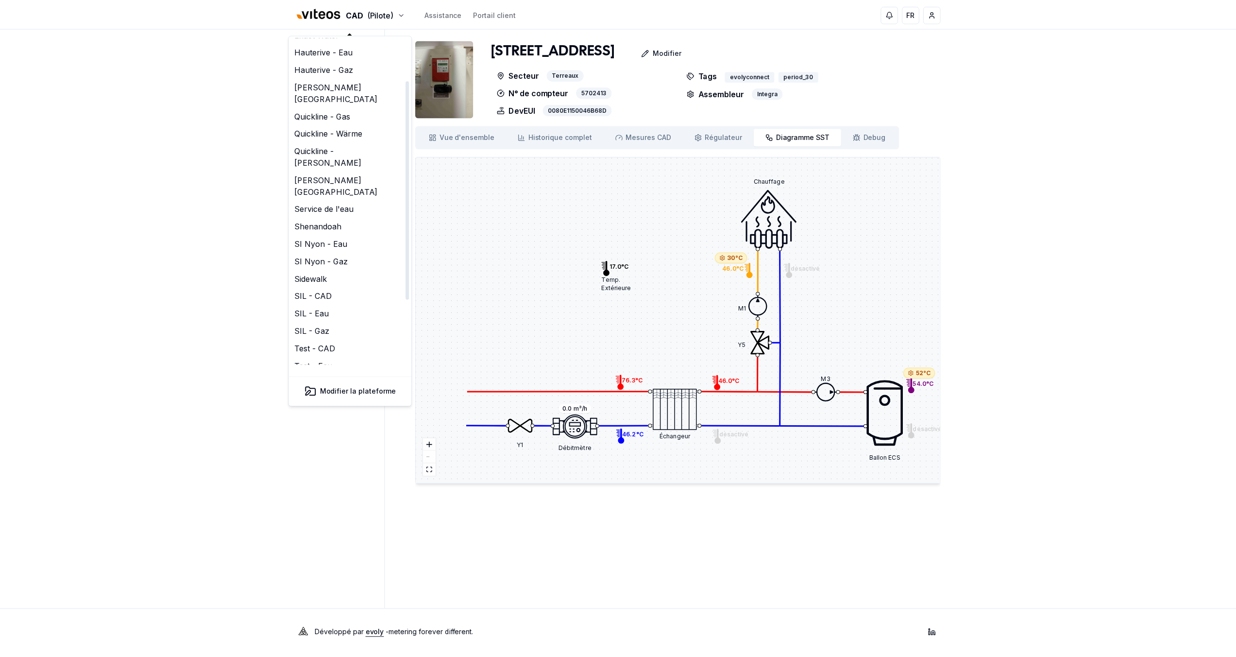
scroll to position [116, 0]
click at [342, 271] on link "SIL - Gaz" at bounding box center [351, 279] width 119 height 17
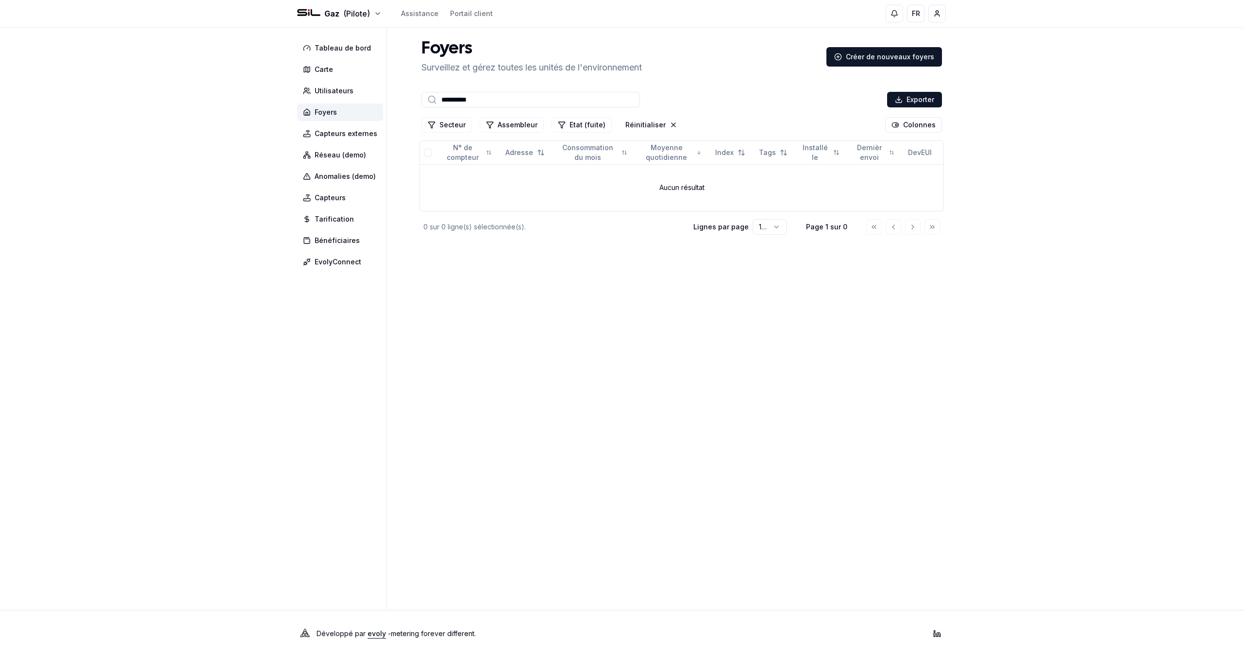
click at [344, 24] on div "Gaz (Pilote) Assistance Portail client FR Yahya" at bounding box center [622, 13] width 680 height 27
click at [344, 21] on div "Gaz (Pilote) Assistance Portail client FR Yahya" at bounding box center [622, 13] width 680 height 27
click at [344, 7] on div "Gaz (Pilote) Assistance Portail client FR Yahya" at bounding box center [622, 13] width 680 height 27
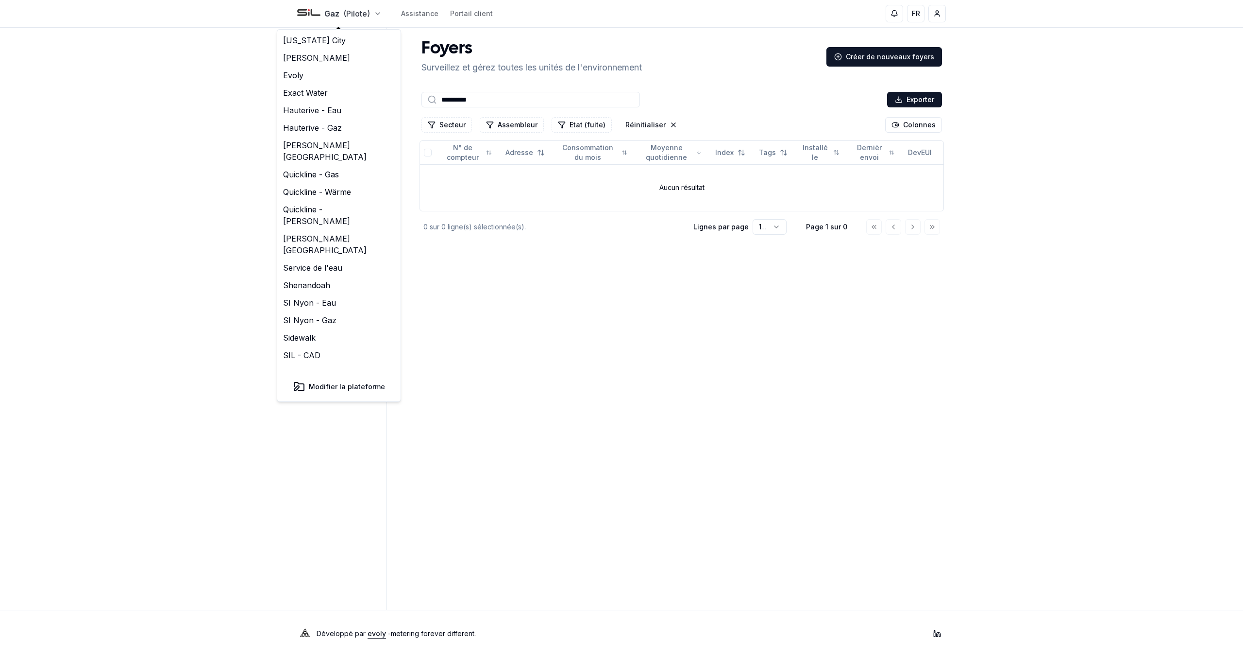
click at [334, 10] on html "**********" at bounding box center [621, 328] width 1243 height 657
click at [339, 346] on link "SIL - CAD" at bounding box center [338, 354] width 119 height 17
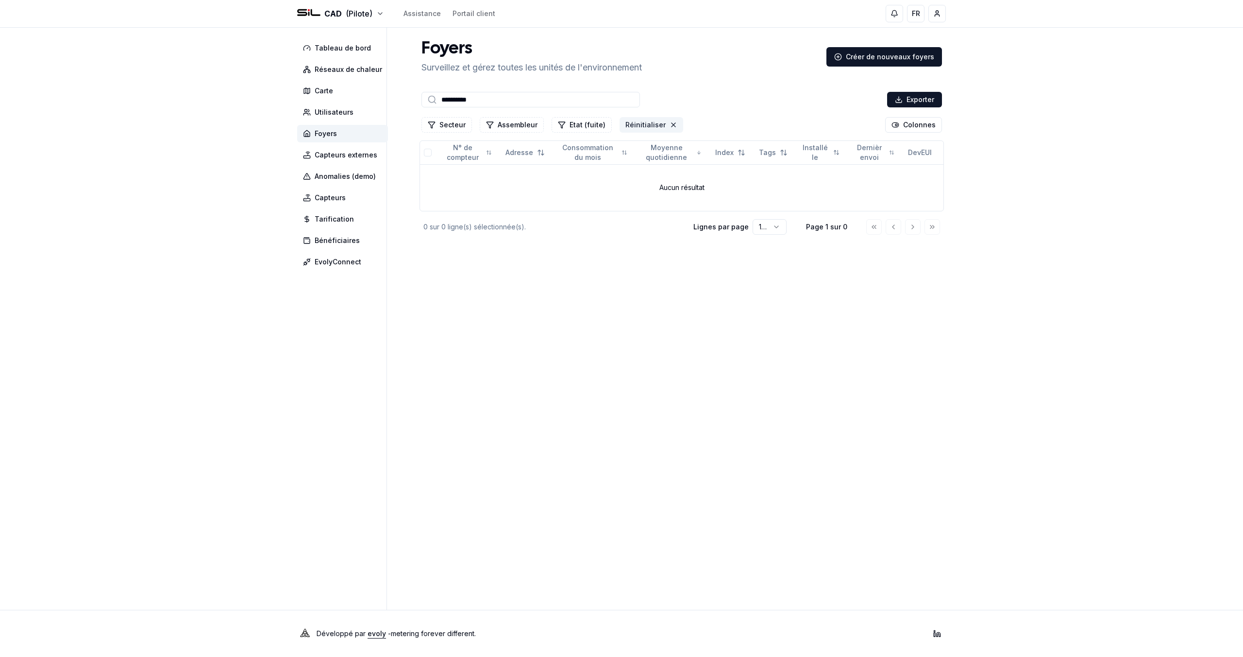
click at [649, 122] on button "Réinitialiser" at bounding box center [652, 125] width 64 height 16
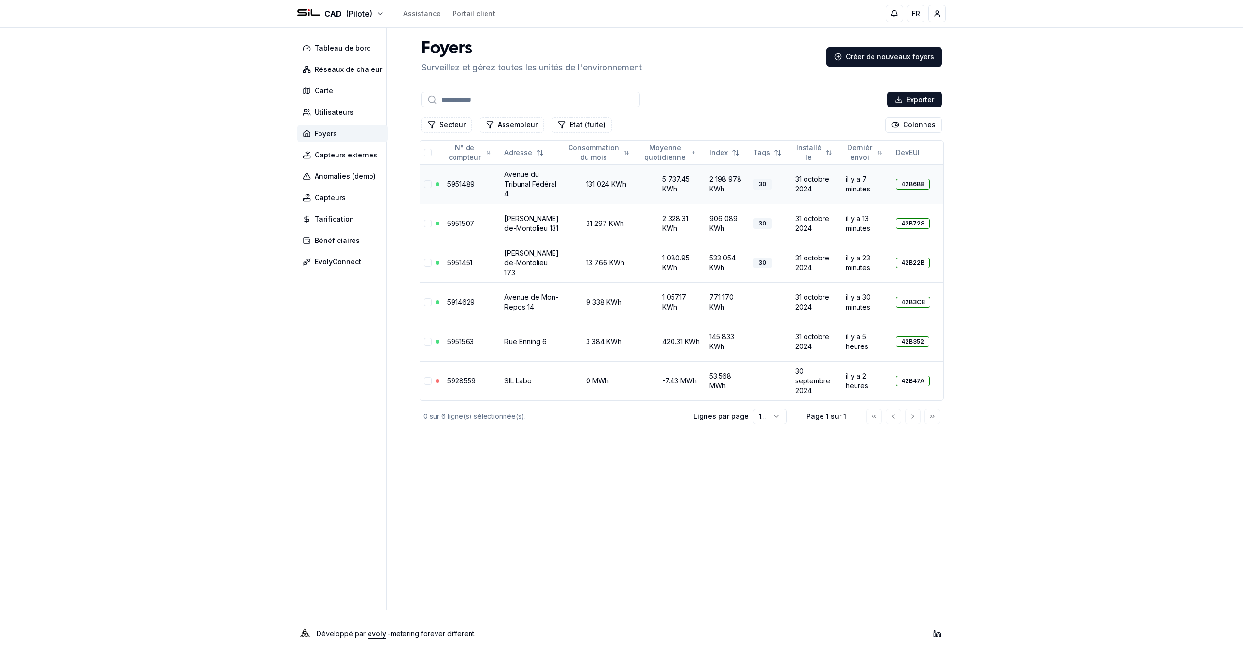
click at [455, 183] on link "5951489" at bounding box center [461, 184] width 28 height 8
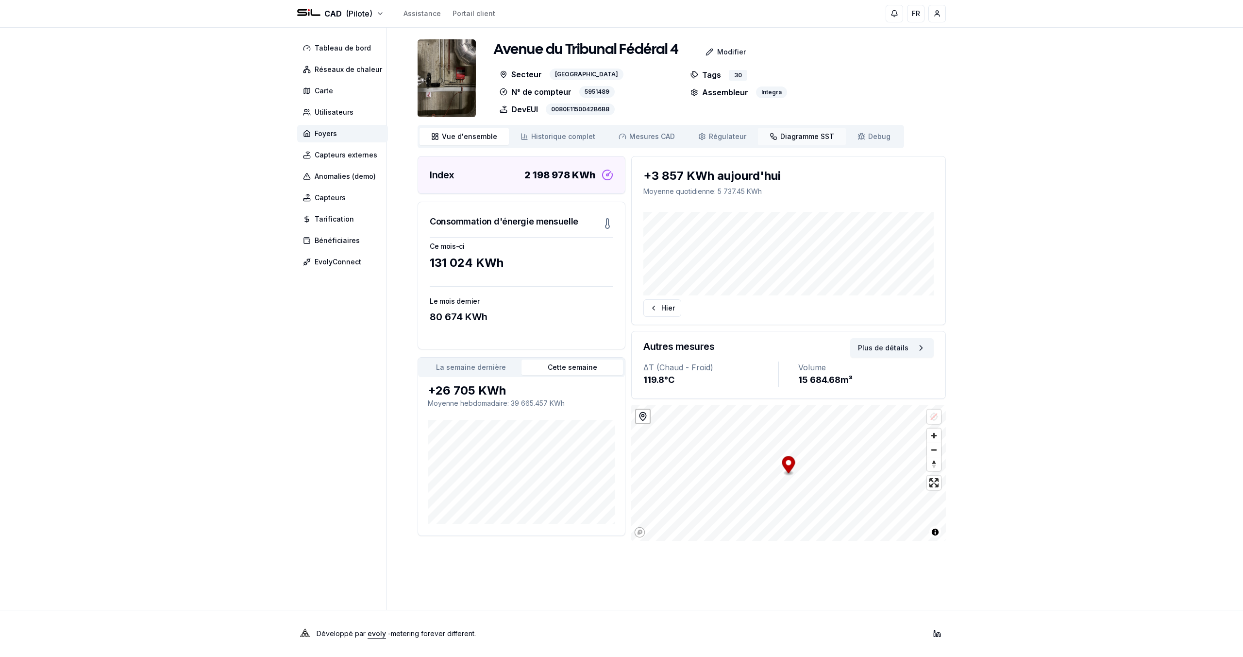
click at [812, 131] on link "Diagramme SST Diagramme" at bounding box center [802, 136] width 88 height 17
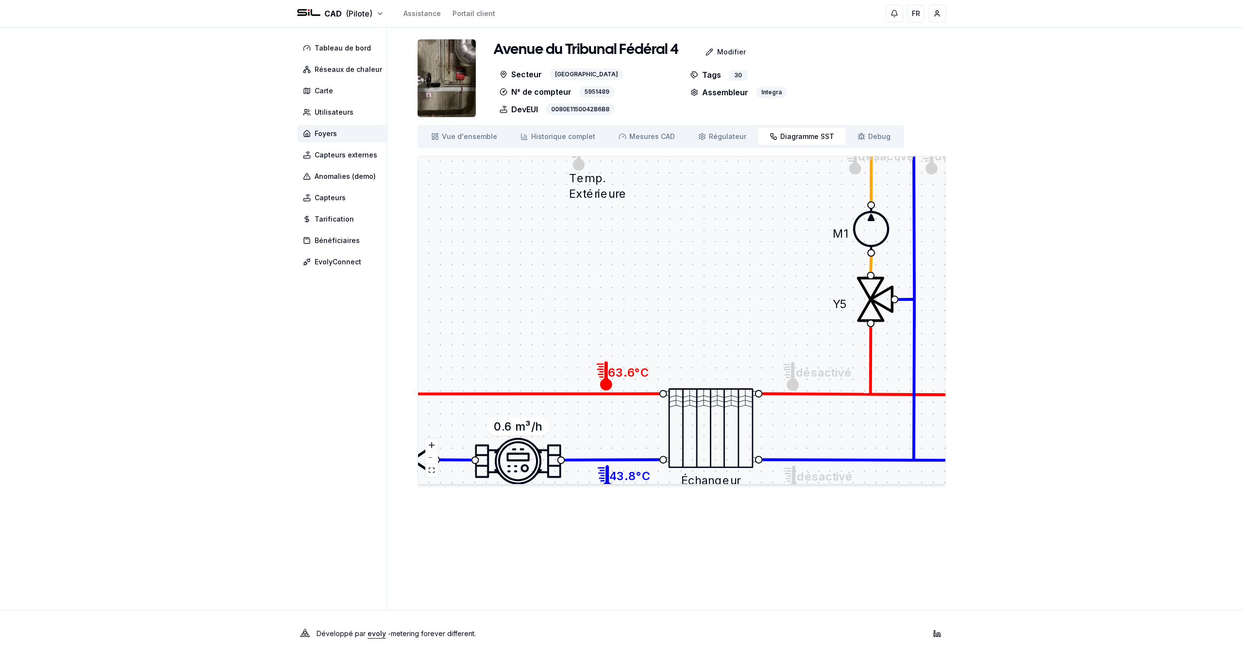
click at [652, 146] on div "Vue d'ensemble ensemble Historique complet Historique Mesures CAD Mes. CAD Régu…" at bounding box center [661, 136] width 487 height 23
click at [653, 141] on link "Mesures CAD Mes. CAD" at bounding box center [647, 136] width 80 height 17
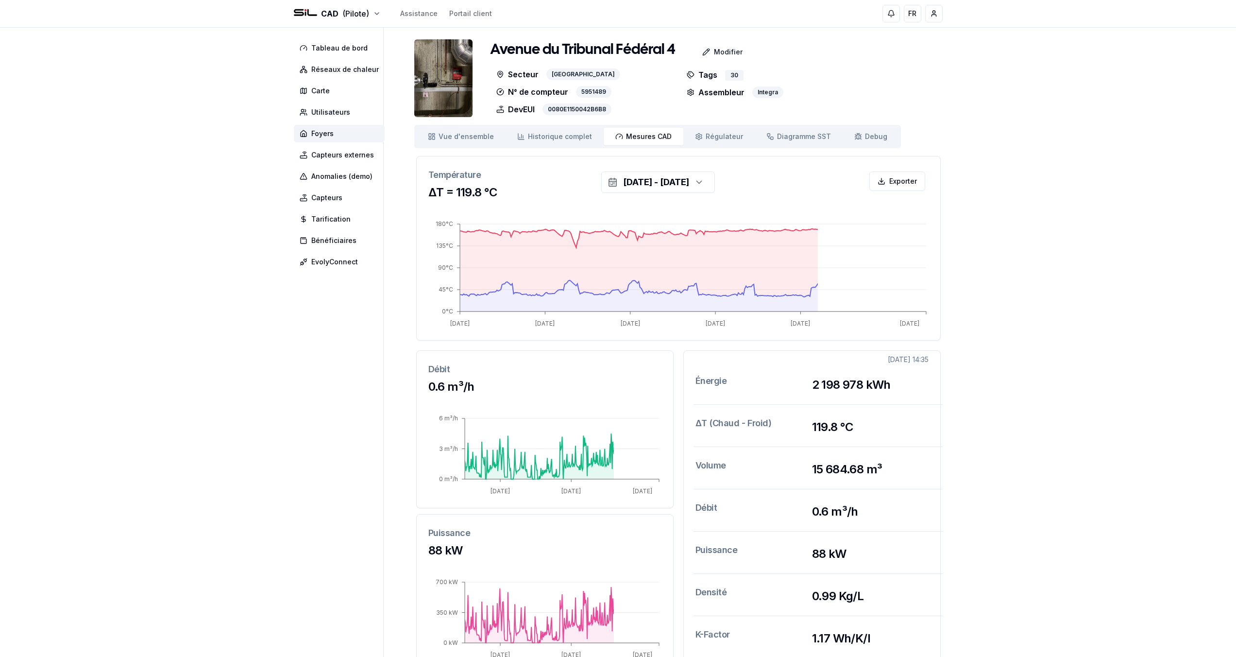
scroll to position [6, 0]
